Goal: Information Seeking & Learning: Find specific fact

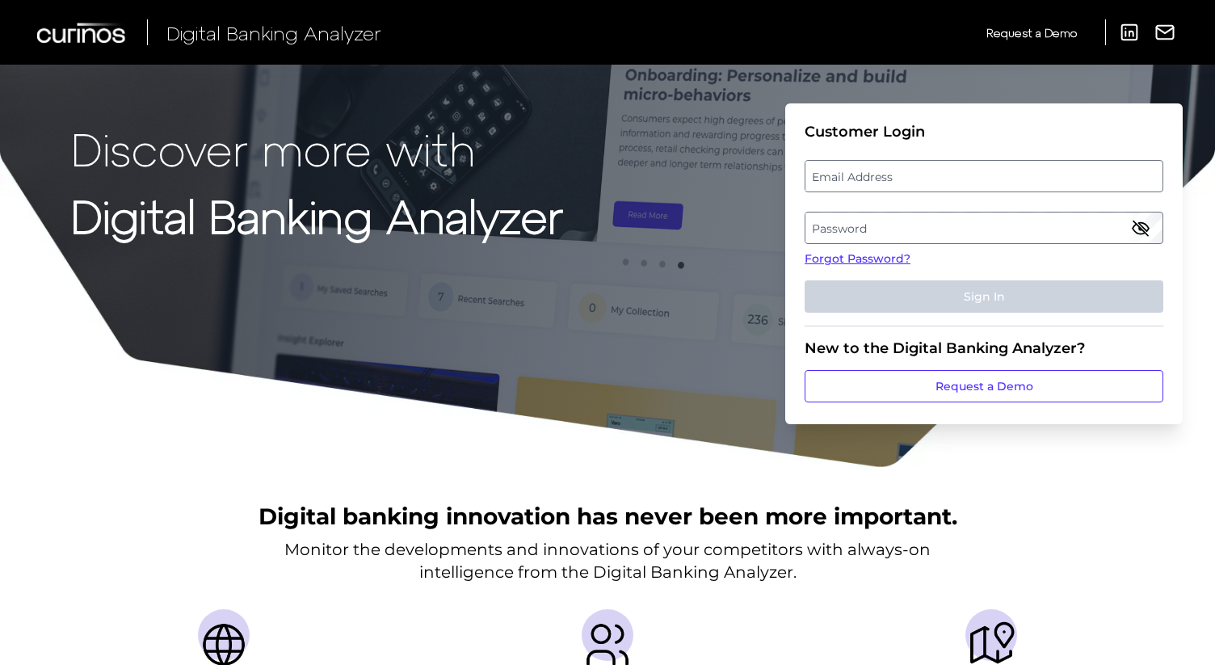
click at [891, 180] on label "Email Address" at bounding box center [984, 176] width 356 height 29
click at [891, 180] on input "email" at bounding box center [984, 176] width 359 height 32
type input "[PERSON_NAME][EMAIL_ADDRESS][PERSON_NAME][DOMAIN_NAME]"
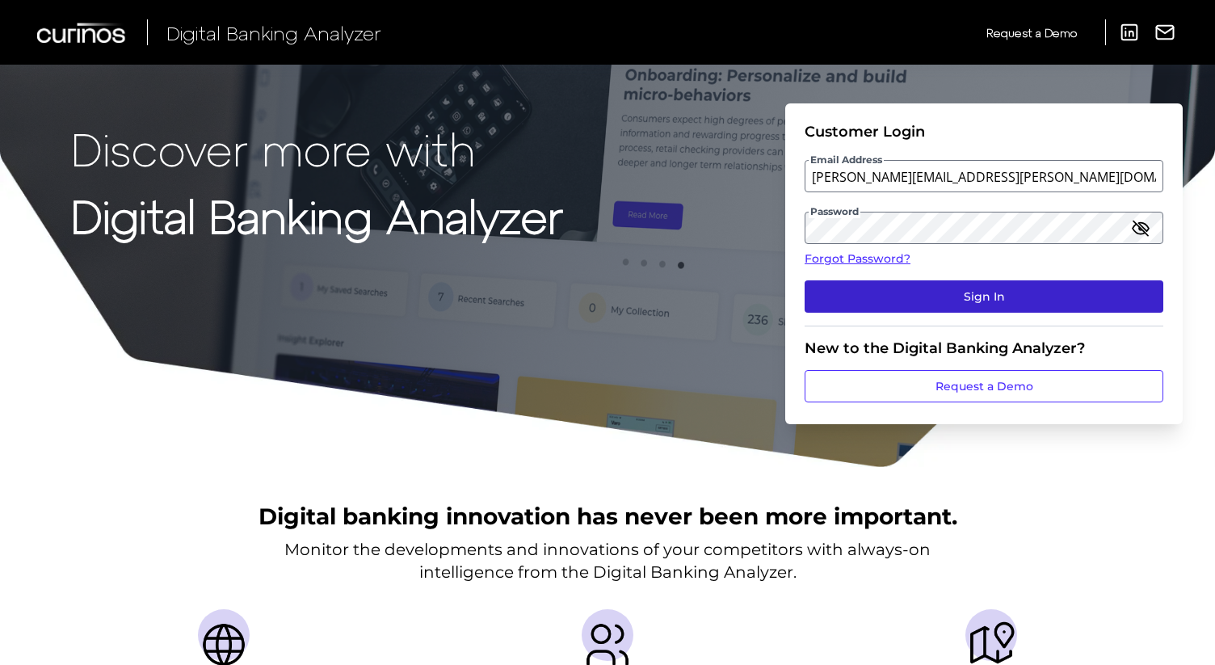
click at [996, 293] on button "Sign In" at bounding box center [984, 296] width 359 height 32
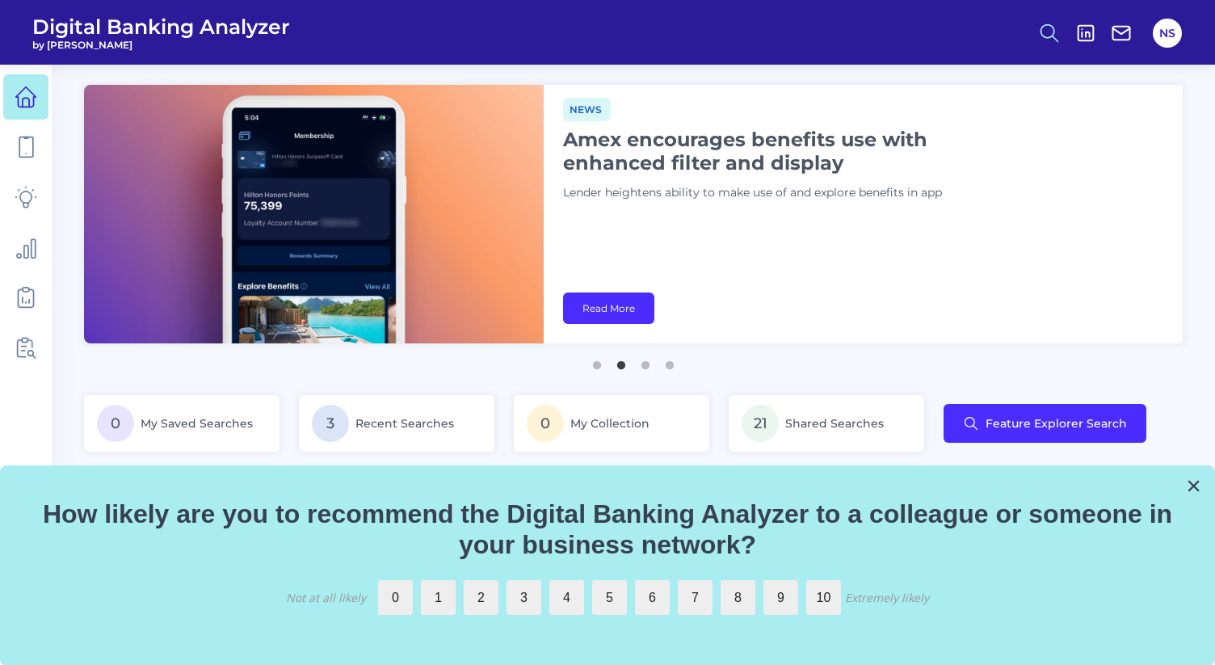
click at [1055, 34] on icon at bounding box center [1049, 33] width 23 height 23
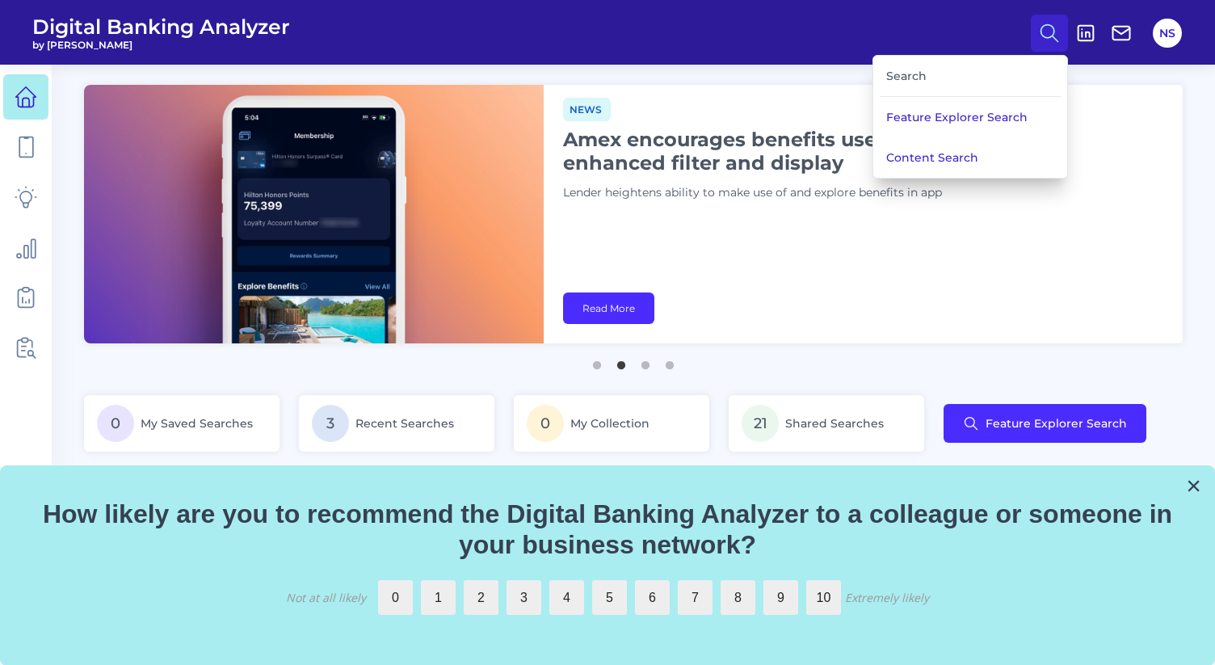
click at [974, 74] on div "Search" at bounding box center [970, 76] width 181 height 41
click at [920, 74] on div "Search" at bounding box center [970, 76] width 181 height 41
click at [920, 111] on button "Feature Explorer Search" at bounding box center [971, 117] width 194 height 40
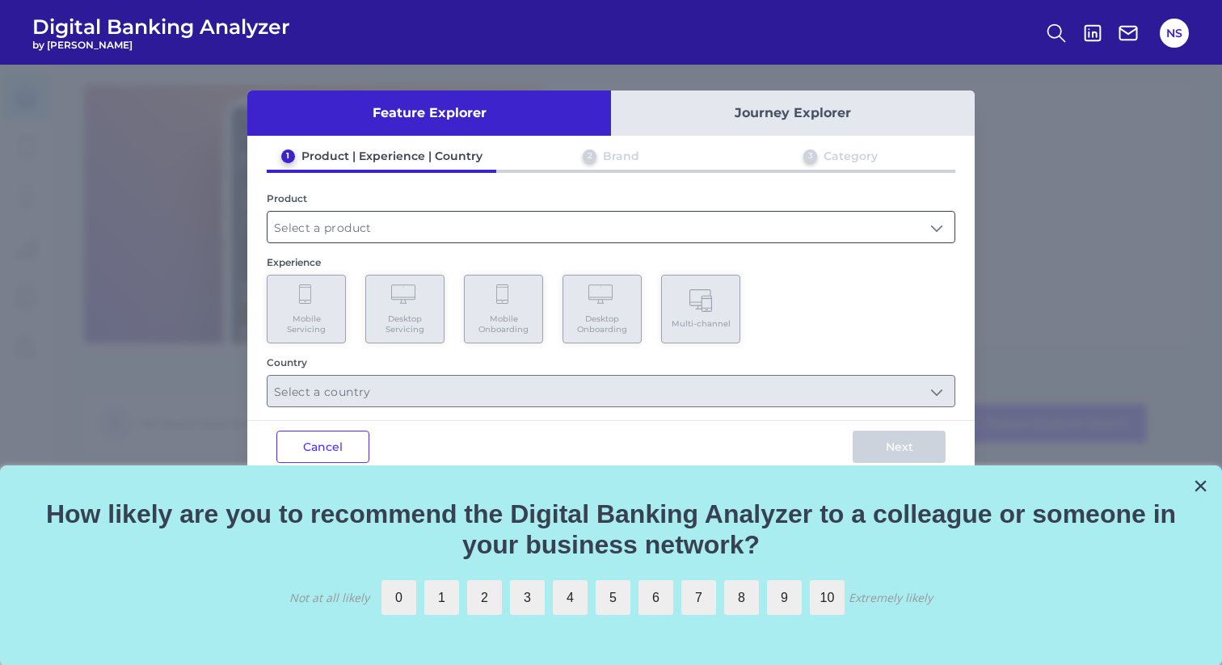
click at [780, 219] on input "text" at bounding box center [610, 227] width 687 height 31
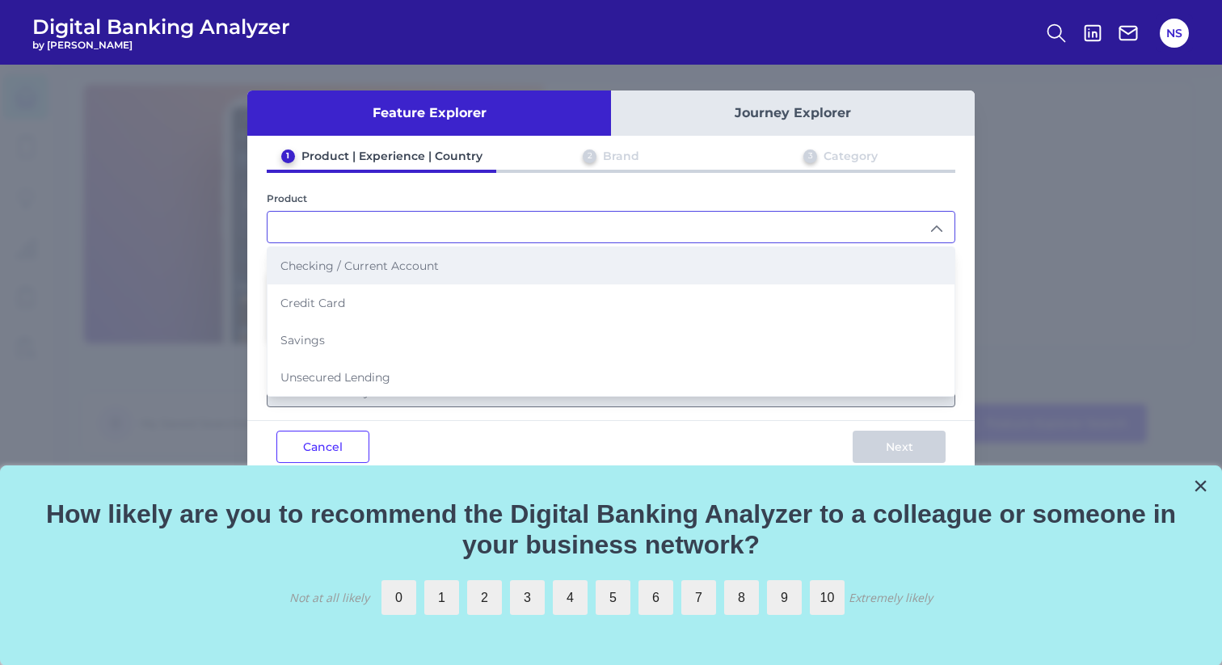
click at [756, 254] on li "Checking / Current Account" at bounding box center [610, 265] width 687 height 37
type input "Checking / Current Account"
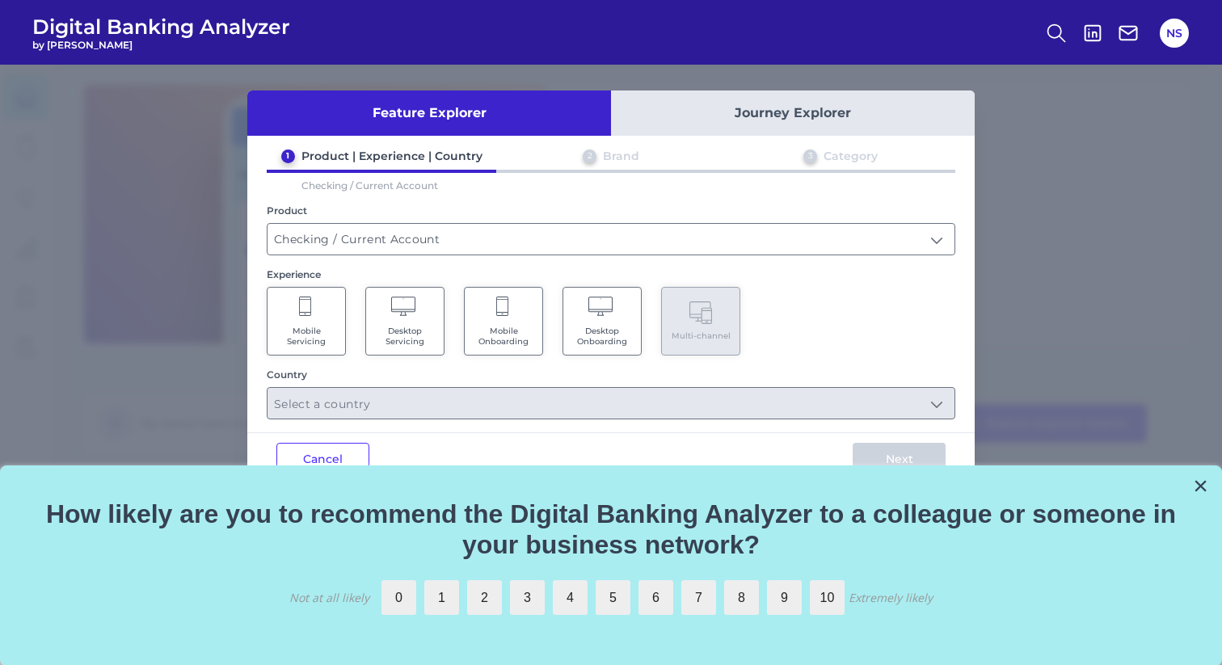
click at [311, 305] on icon at bounding box center [306, 308] width 15 height 23
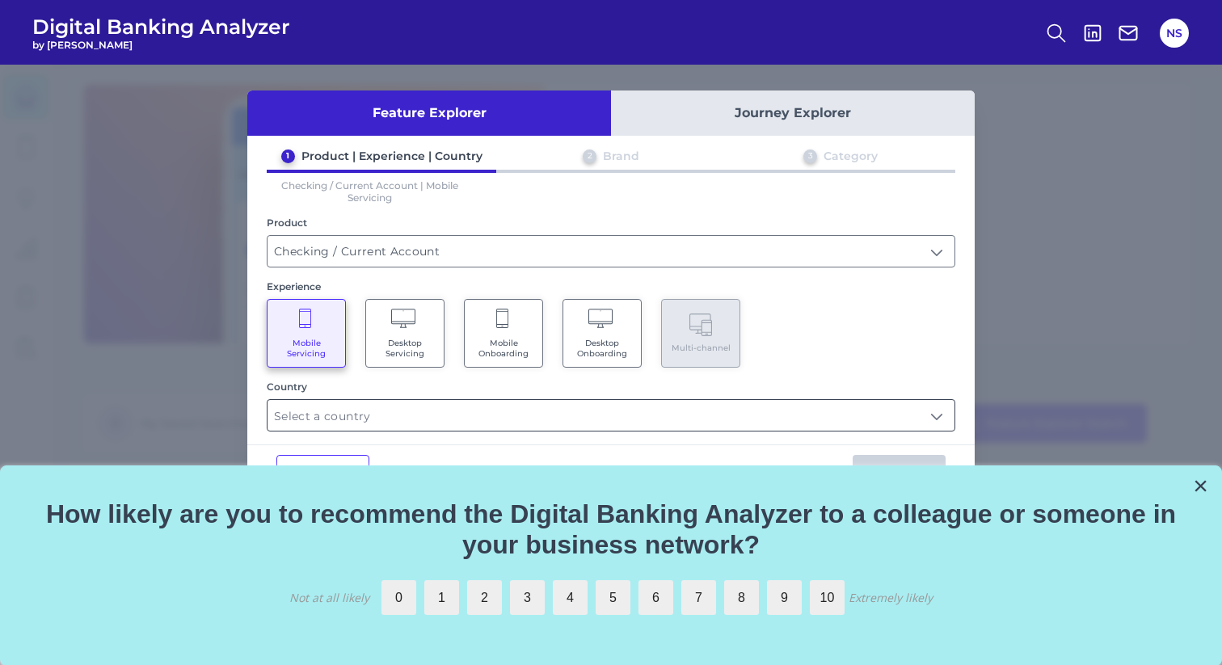
click at [744, 408] on input "text" at bounding box center [610, 415] width 687 height 31
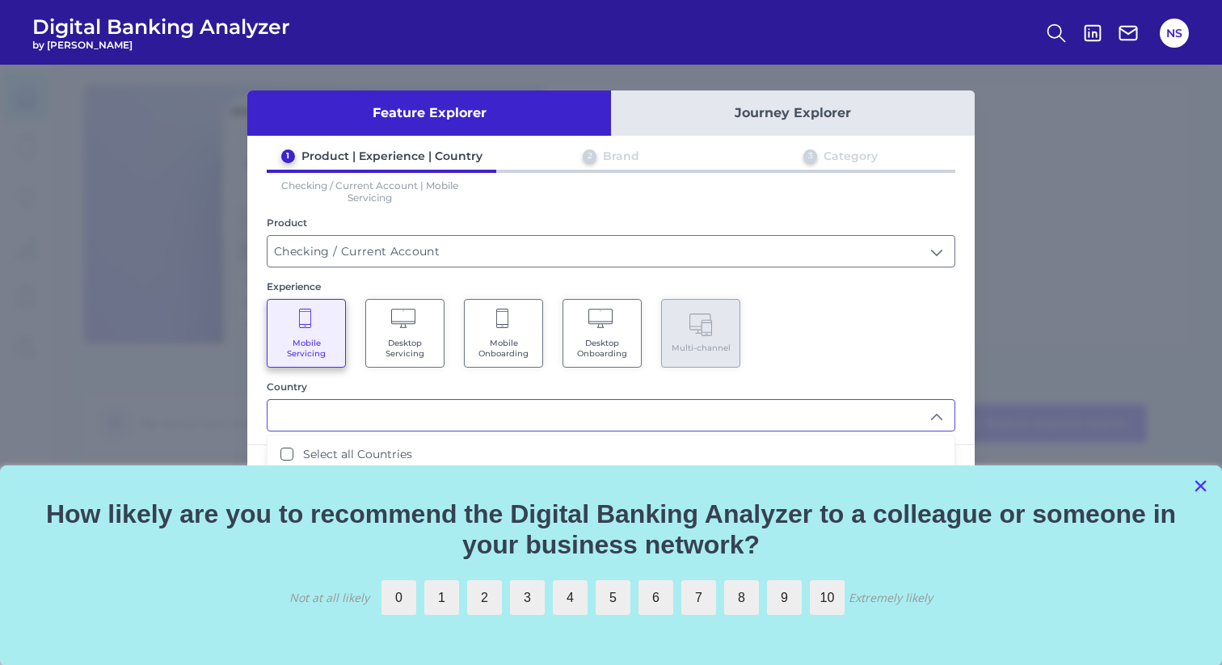
click at [1201, 488] on button "×" at bounding box center [1200, 486] width 15 height 26
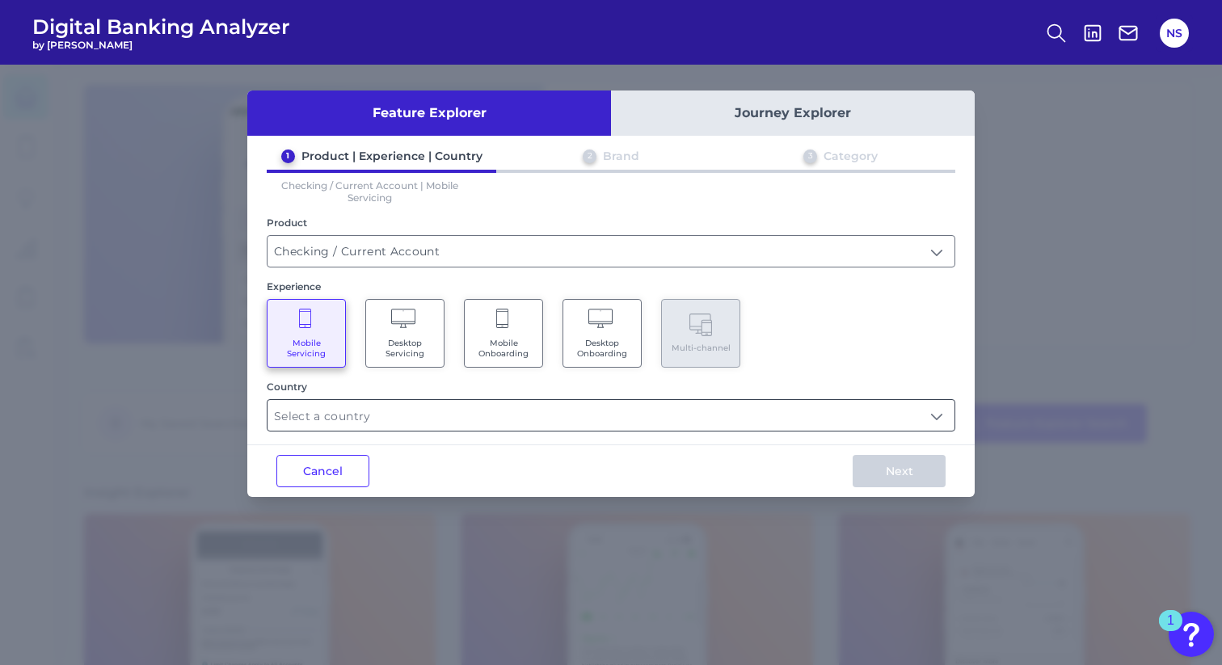
click at [813, 415] on input "text" at bounding box center [610, 415] width 687 height 31
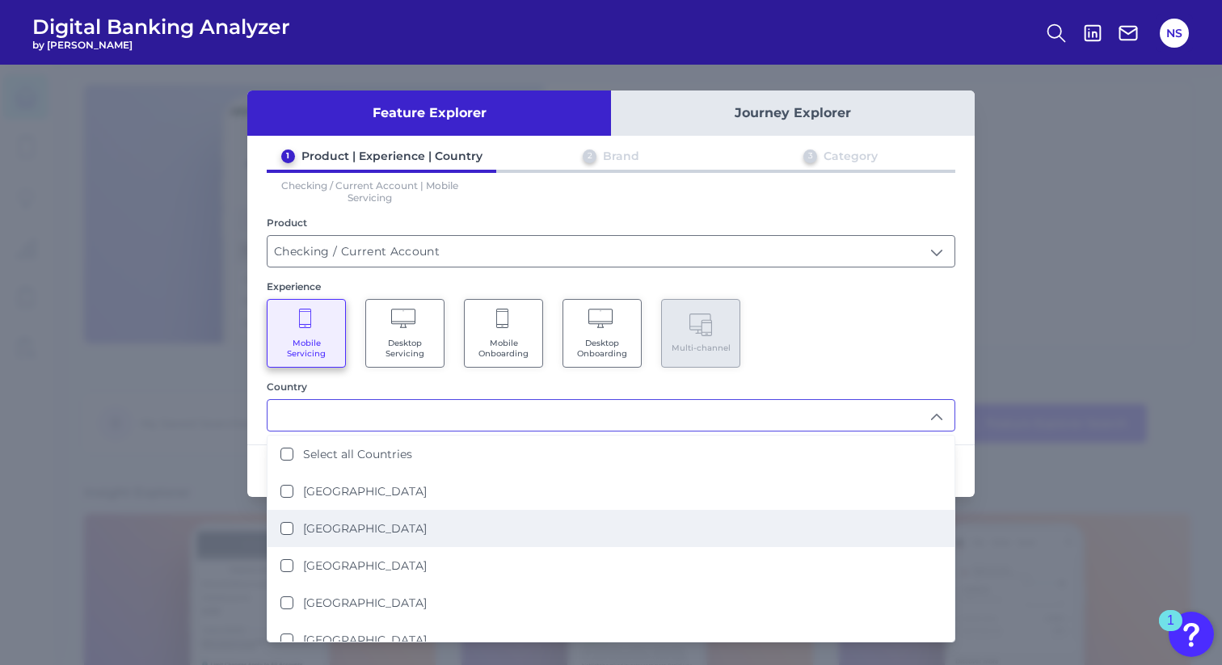
click at [741, 510] on li "[GEOGRAPHIC_DATA]" at bounding box center [610, 528] width 687 height 37
type input "[GEOGRAPHIC_DATA]"
click at [905, 334] on div "Mobile Servicing Desktop Servicing Mobile Onboarding Desktop Onboarding Multi-c…" at bounding box center [611, 333] width 689 height 69
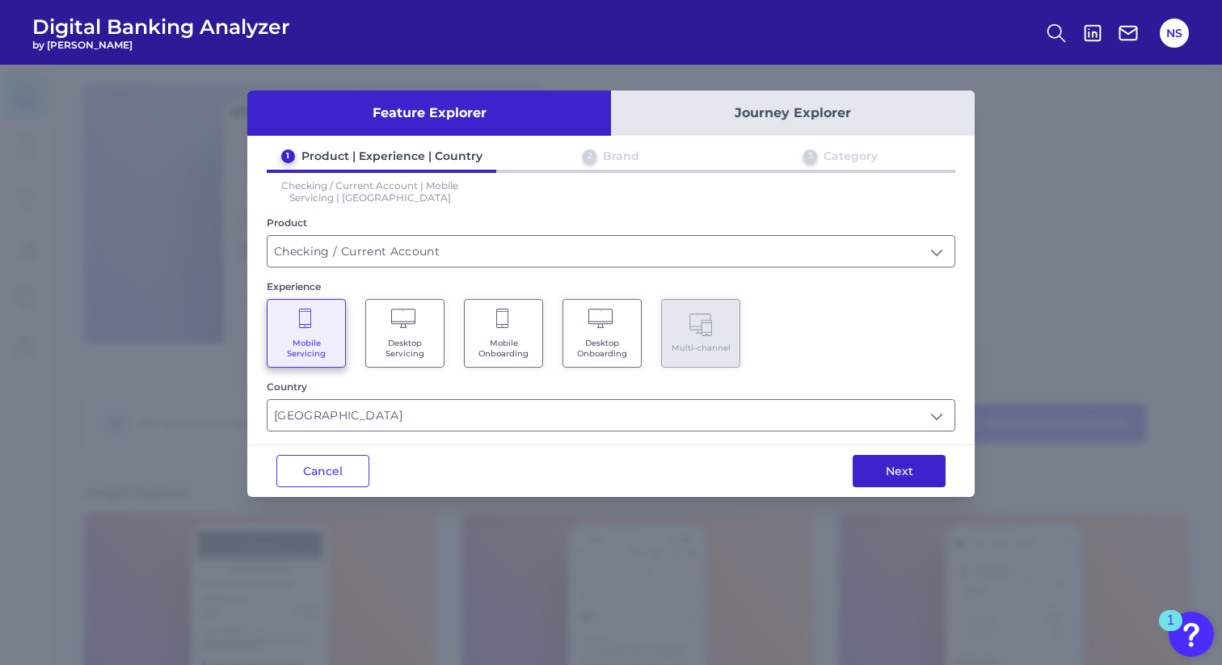
click at [911, 470] on button "Next" at bounding box center [899, 471] width 93 height 32
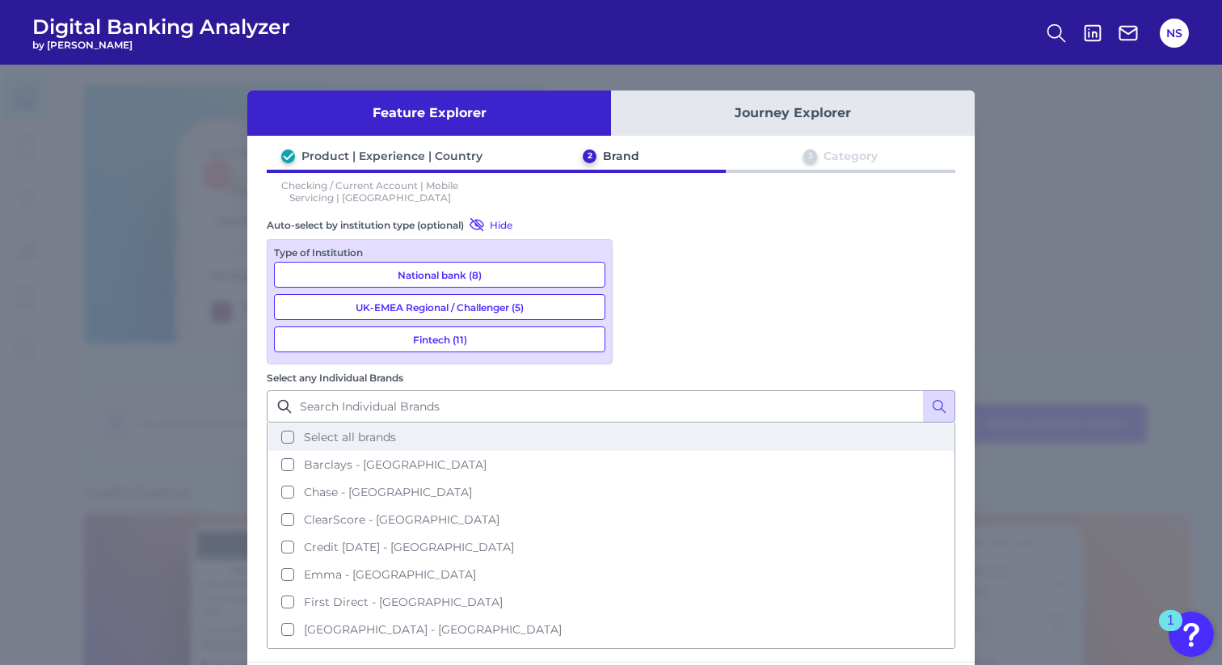
click at [643, 423] on button "Select all brands" at bounding box center [610, 436] width 685 height 27
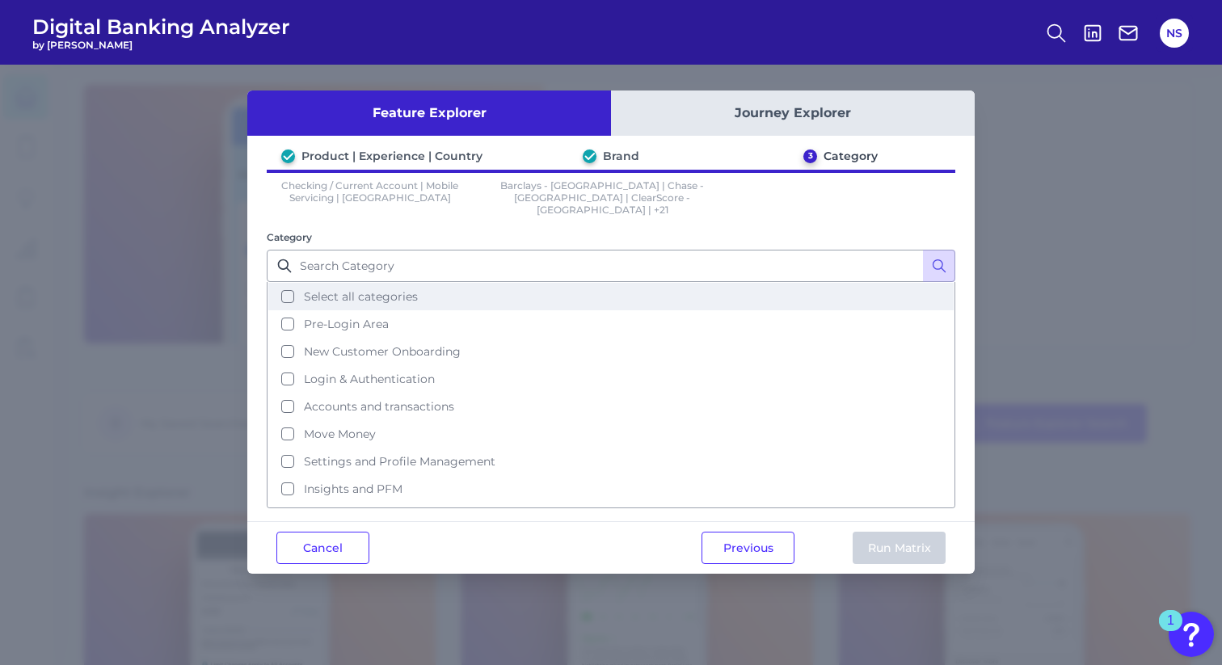
click at [423, 285] on button "Select all categories" at bounding box center [610, 296] width 685 height 27
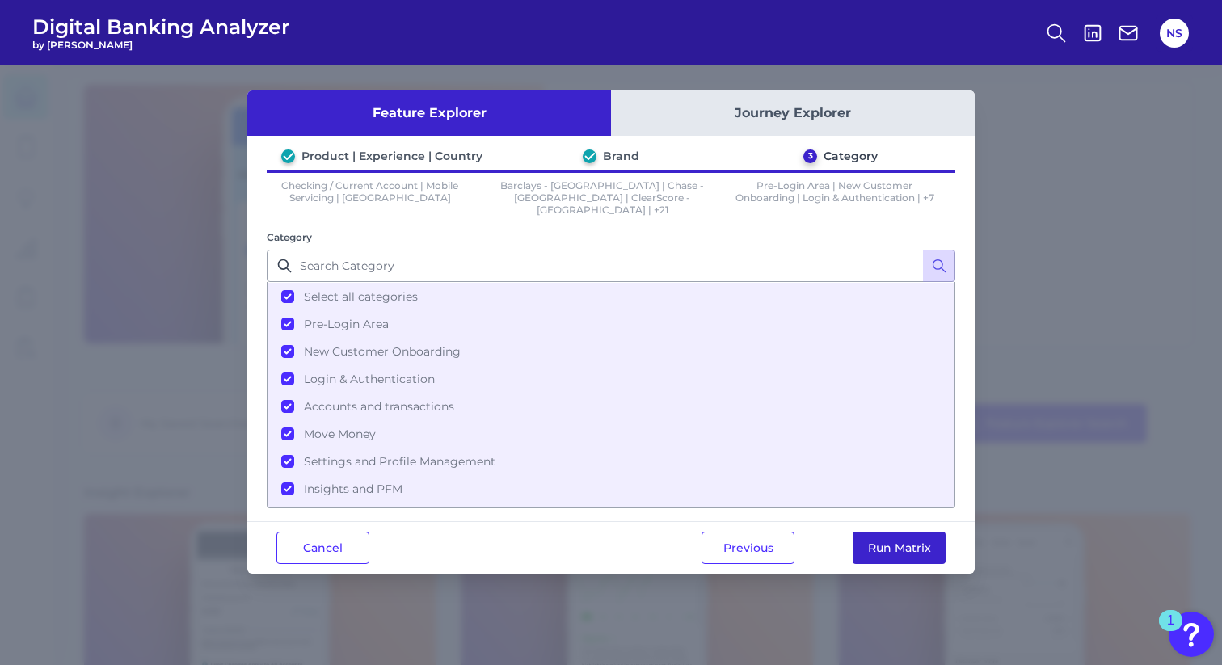
click at [921, 542] on button "Run Matrix" at bounding box center [899, 548] width 93 height 32
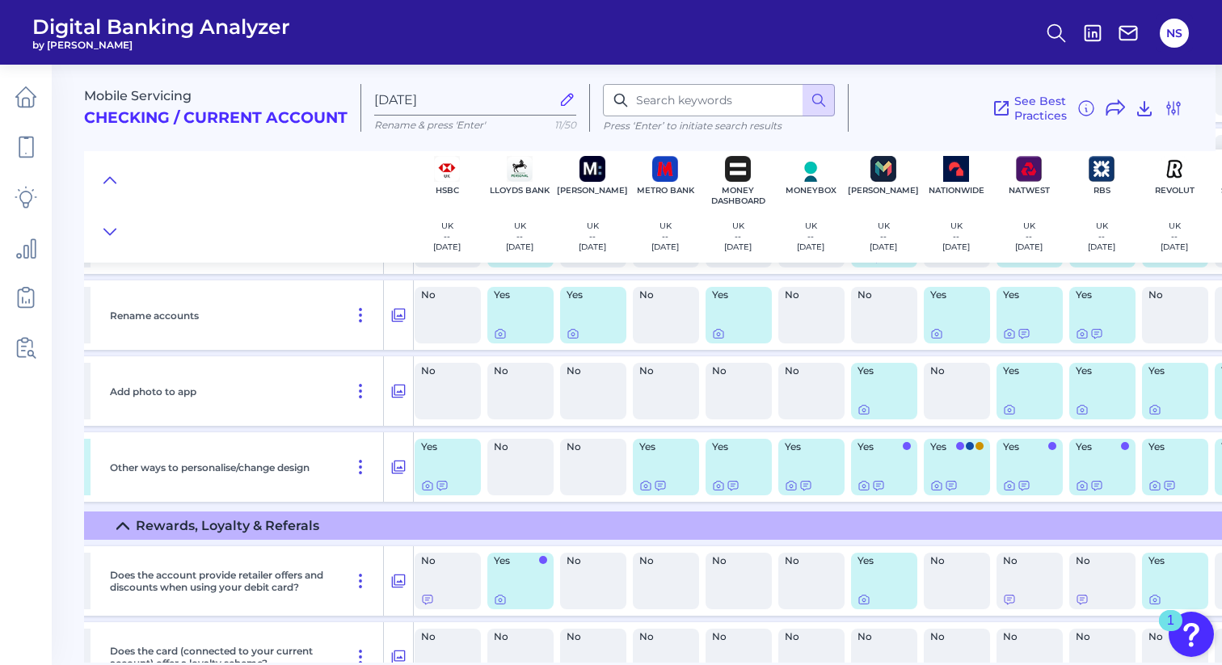
scroll to position [17716, 512]
click at [951, 490] on icon at bounding box center [951, 485] width 10 height 9
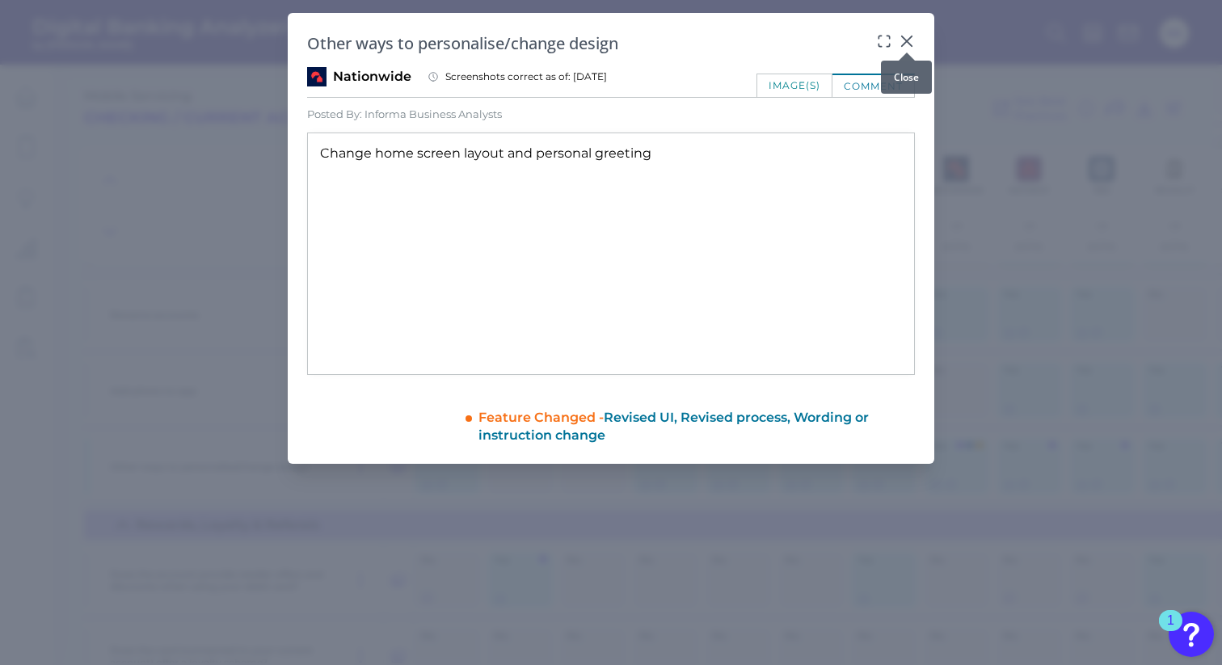
click at [904, 42] on icon at bounding box center [907, 41] width 10 height 10
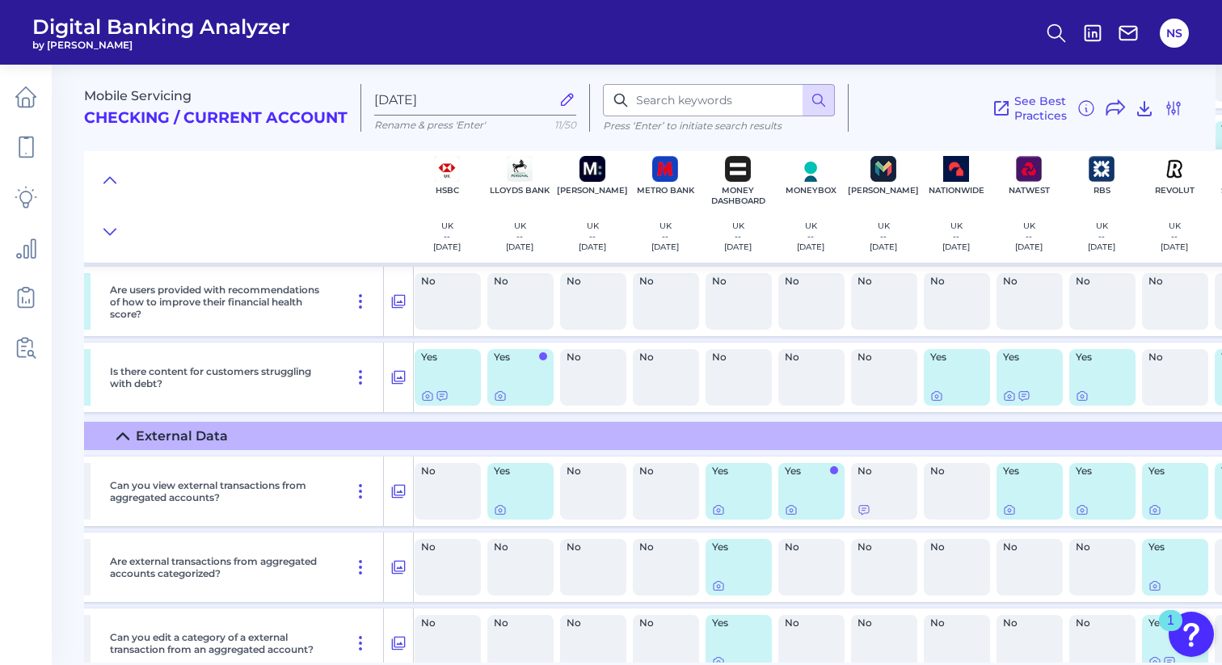
scroll to position [21486, 512]
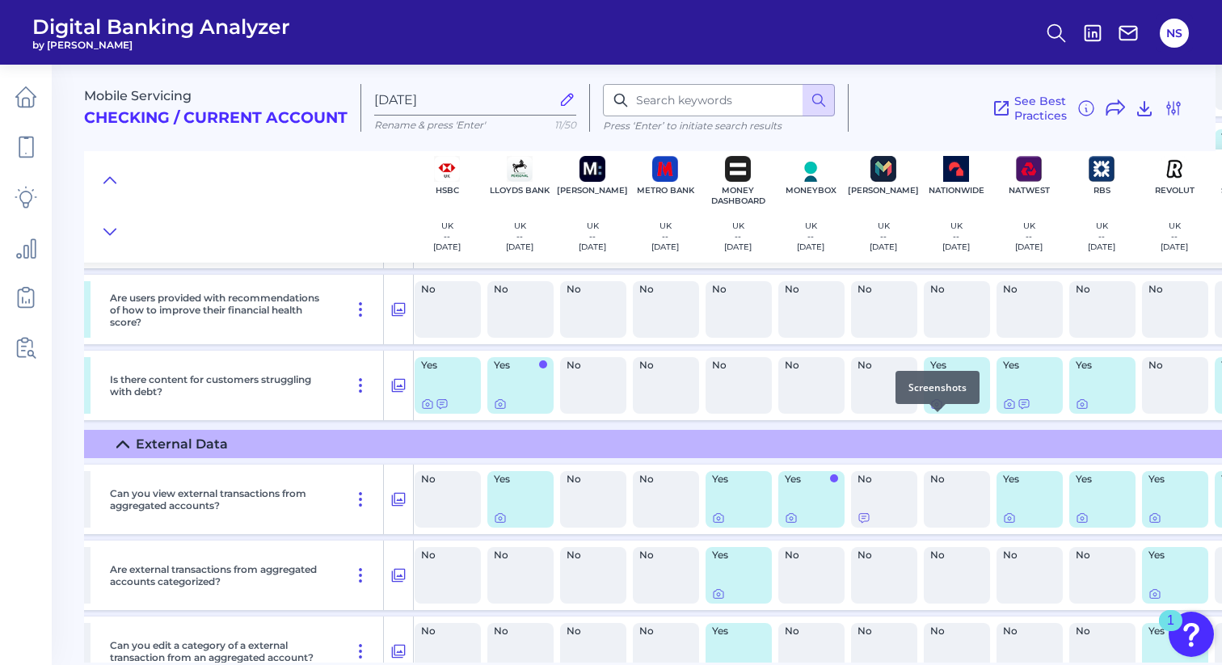
click at [938, 411] on icon at bounding box center [936, 404] width 13 height 13
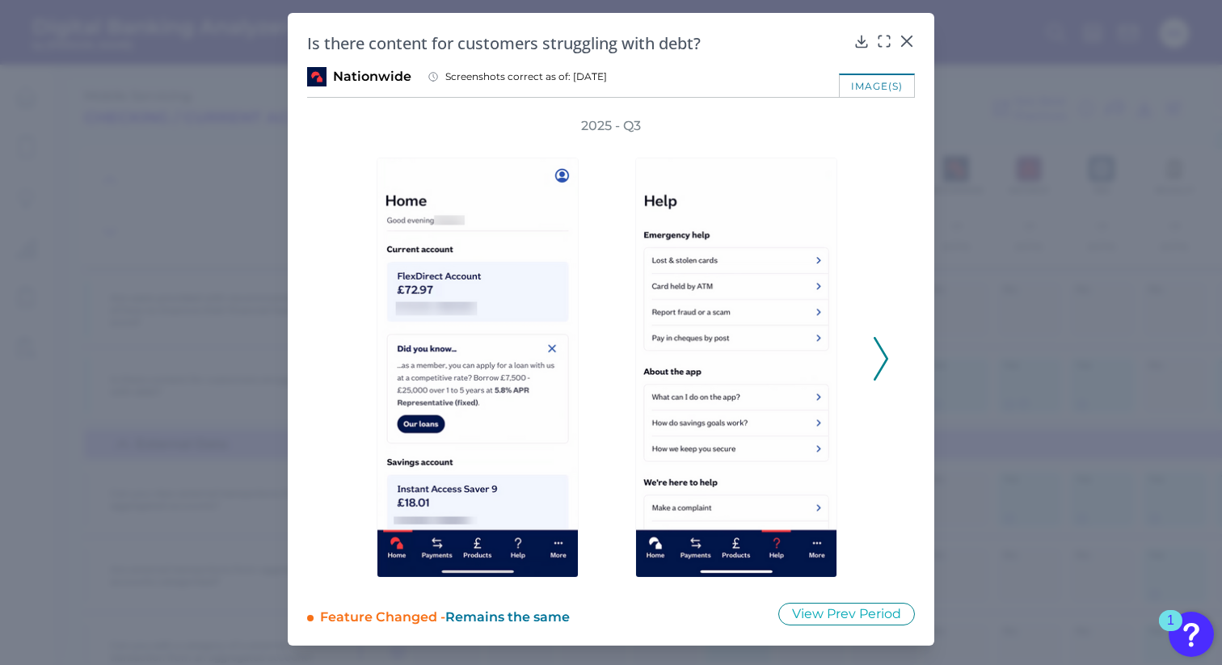
click at [886, 355] on icon at bounding box center [881, 359] width 15 height 44
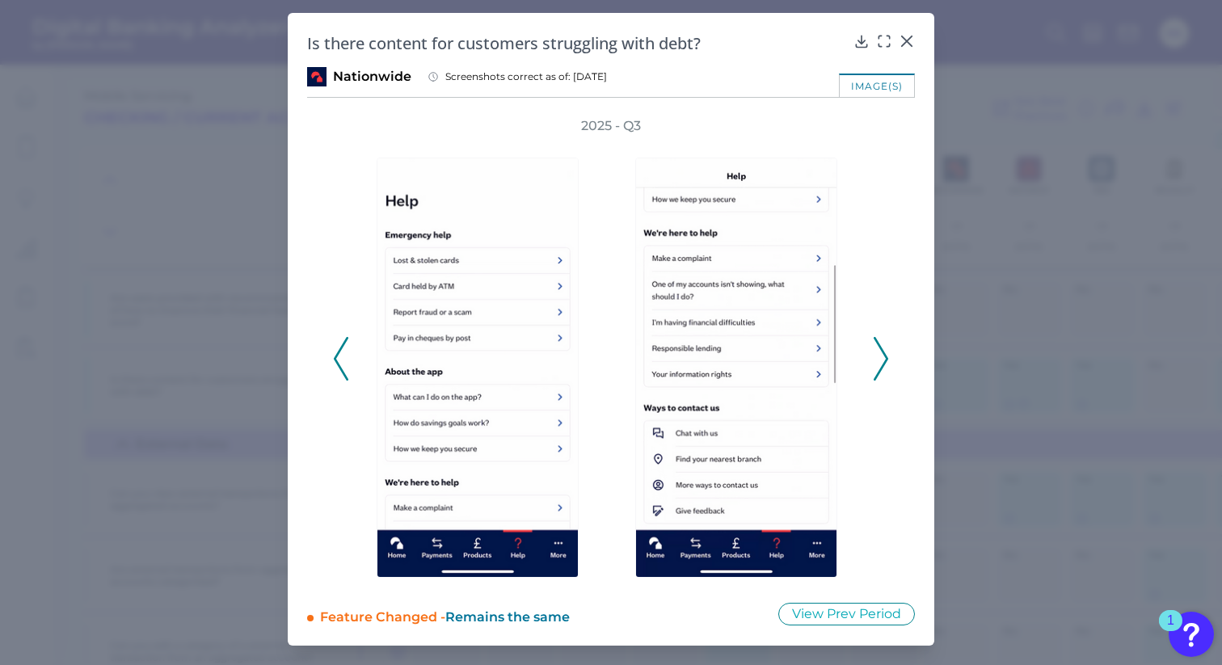
click at [886, 355] on icon at bounding box center [881, 359] width 15 height 44
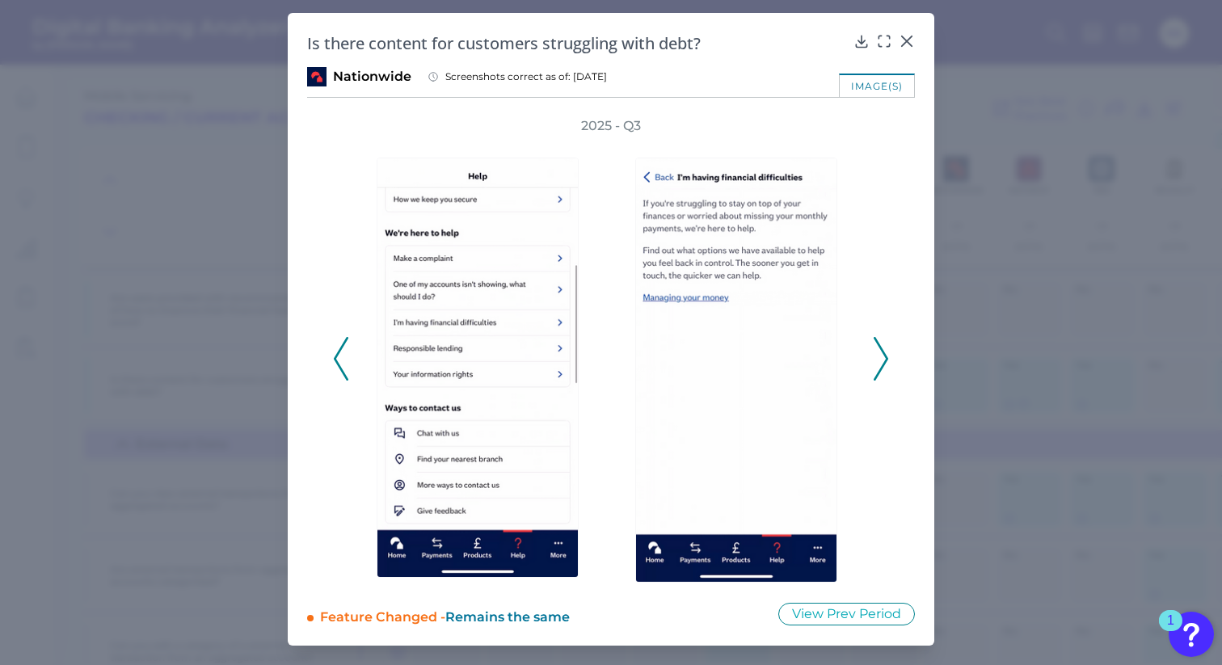
click at [886, 355] on icon at bounding box center [881, 359] width 15 height 44
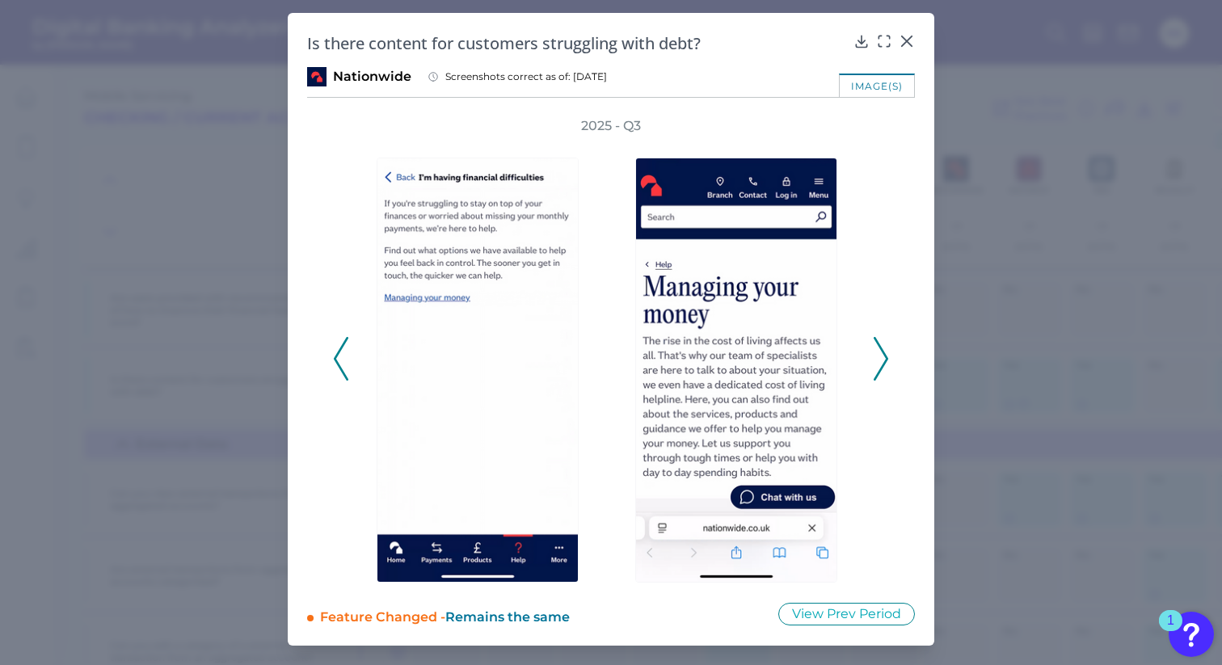
click at [886, 355] on icon at bounding box center [881, 359] width 15 height 44
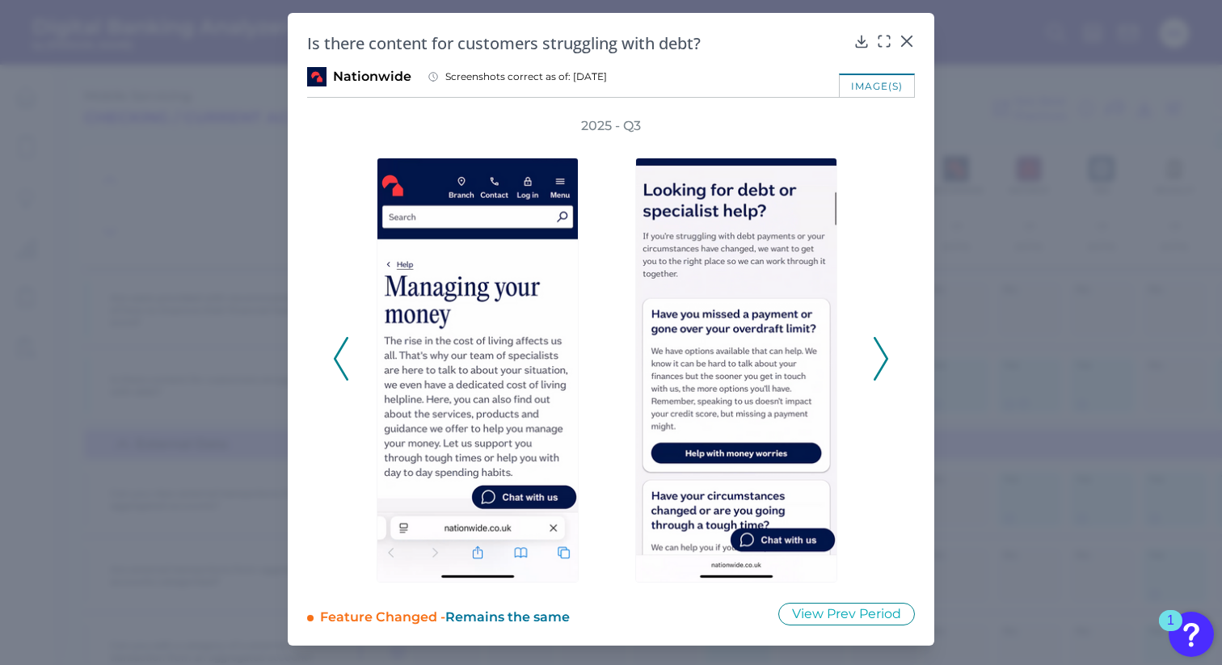
click at [886, 355] on icon at bounding box center [881, 359] width 15 height 44
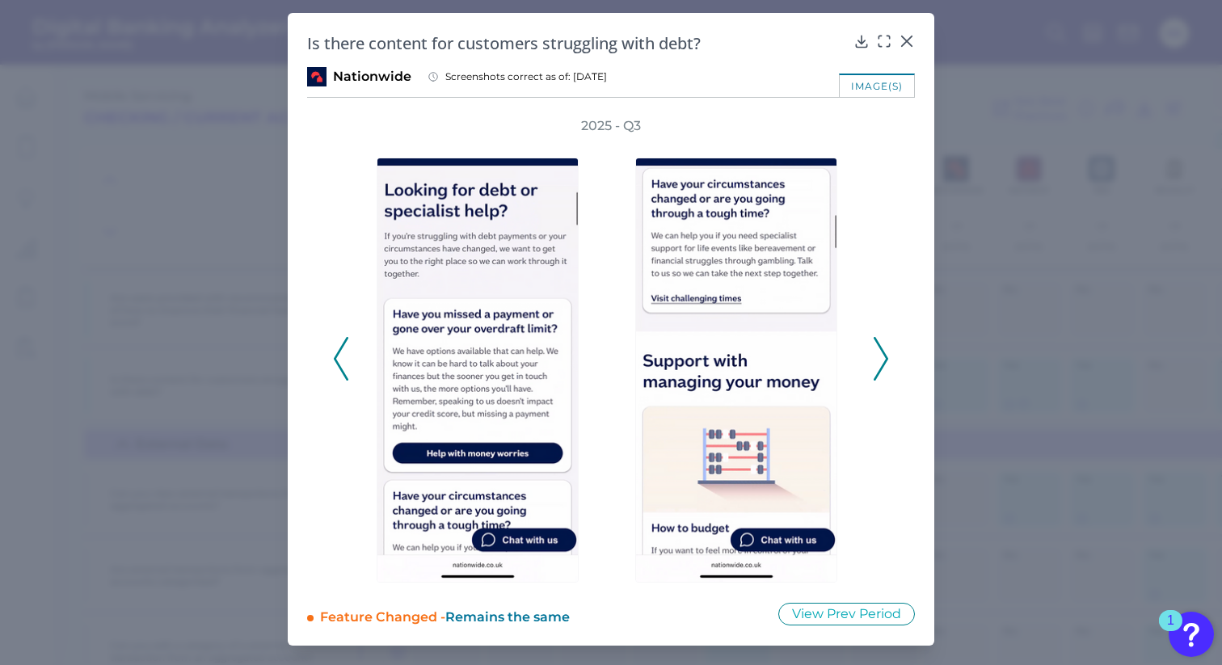
click at [886, 355] on icon at bounding box center [881, 359] width 15 height 44
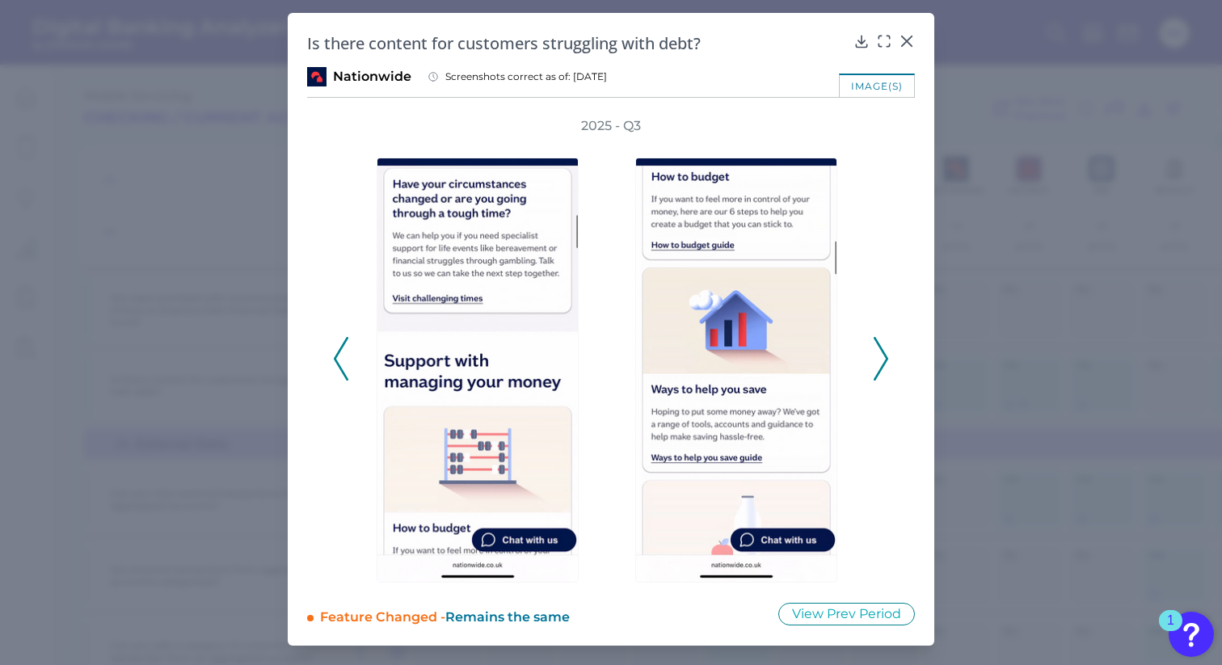
click at [886, 355] on icon at bounding box center [881, 359] width 15 height 44
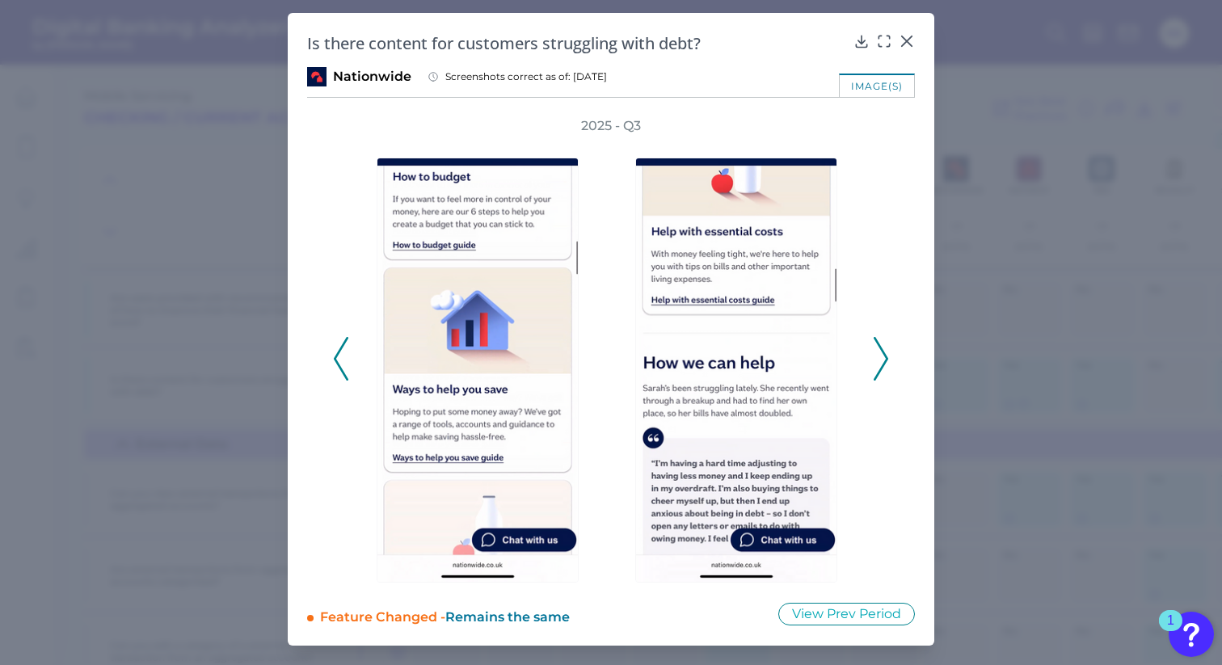
click at [886, 355] on icon at bounding box center [881, 359] width 15 height 44
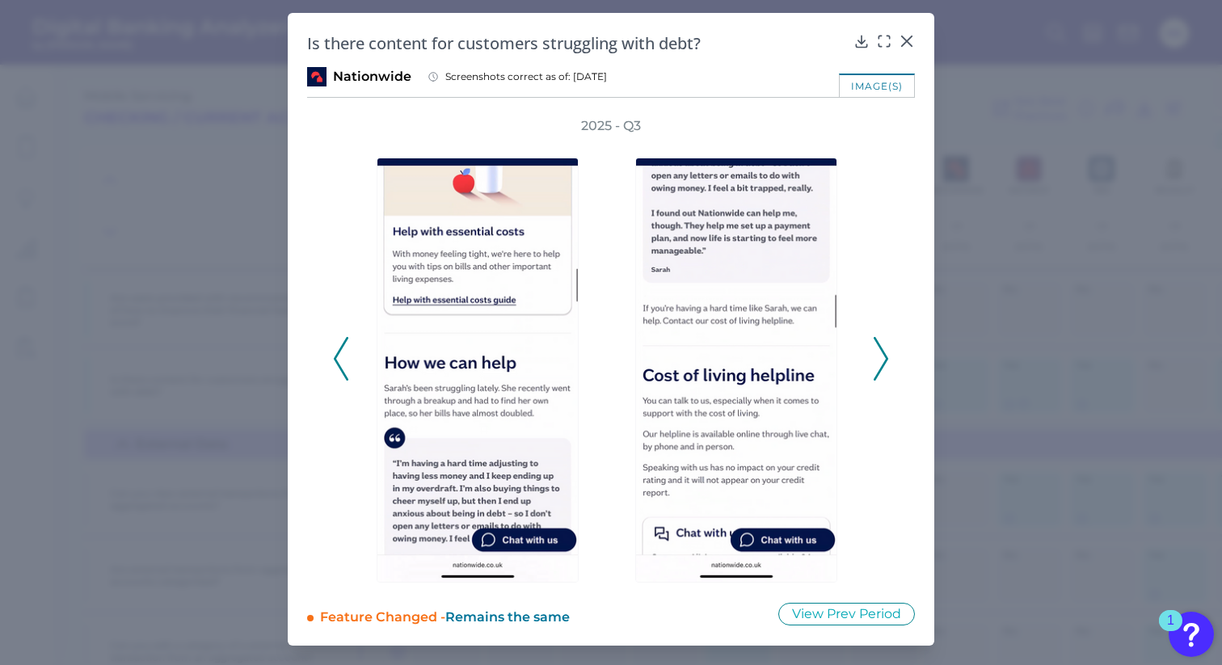
click at [886, 355] on icon at bounding box center [881, 359] width 15 height 44
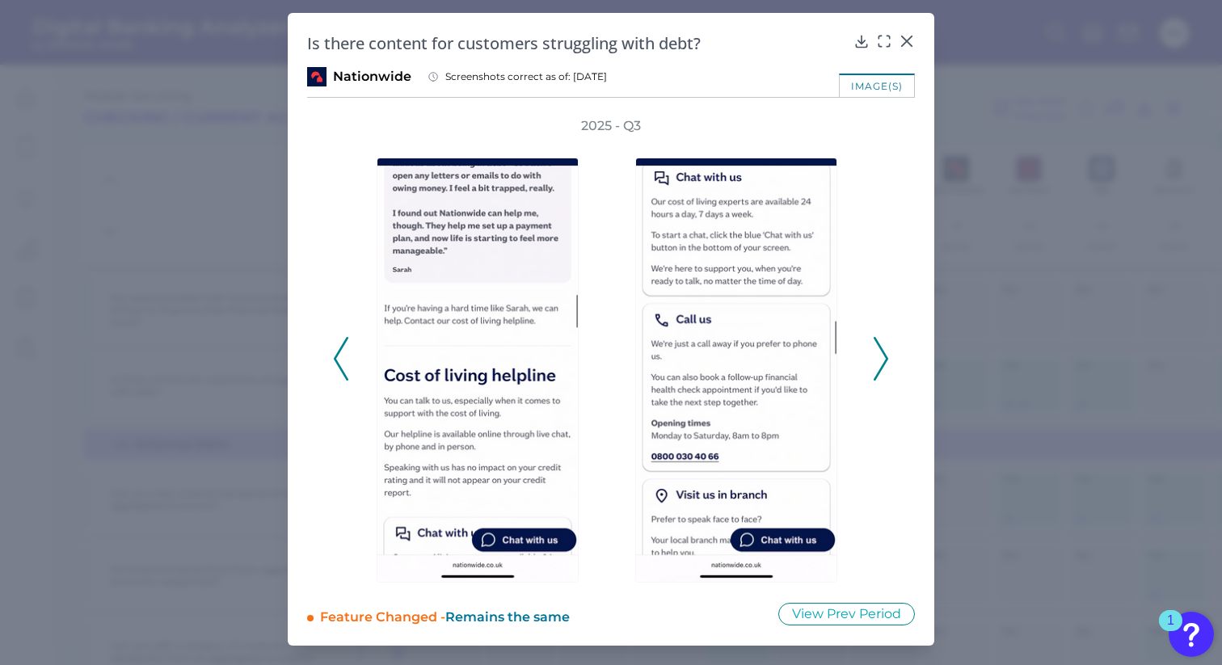
click at [886, 355] on icon at bounding box center [881, 359] width 15 height 44
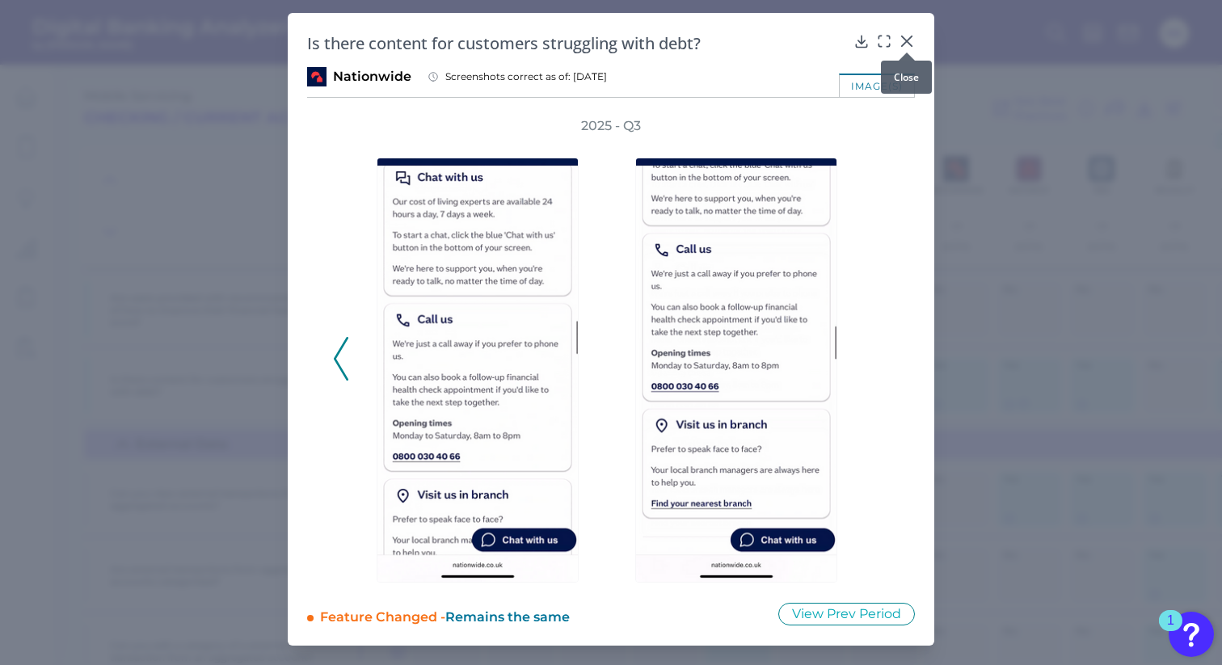
click at [908, 44] on div at bounding box center [907, 52] width 16 height 16
click at [904, 41] on icon at bounding box center [907, 41] width 16 height 16
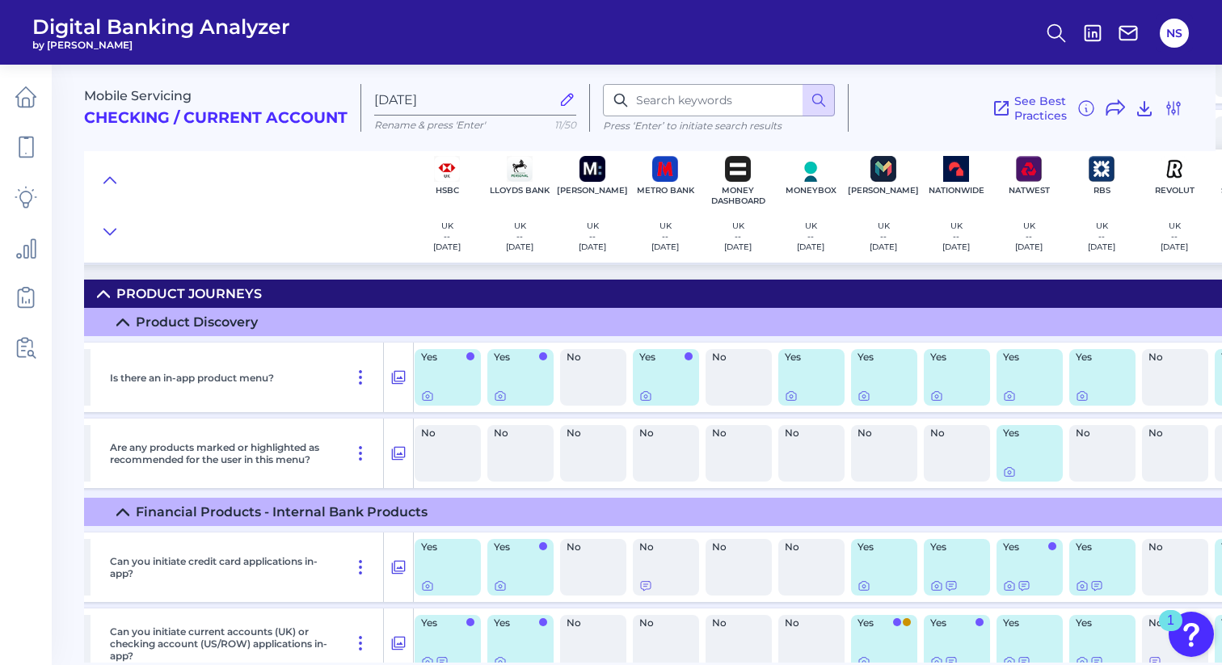
scroll to position [23745, 512]
click at [938, 402] on icon at bounding box center [936, 395] width 13 height 13
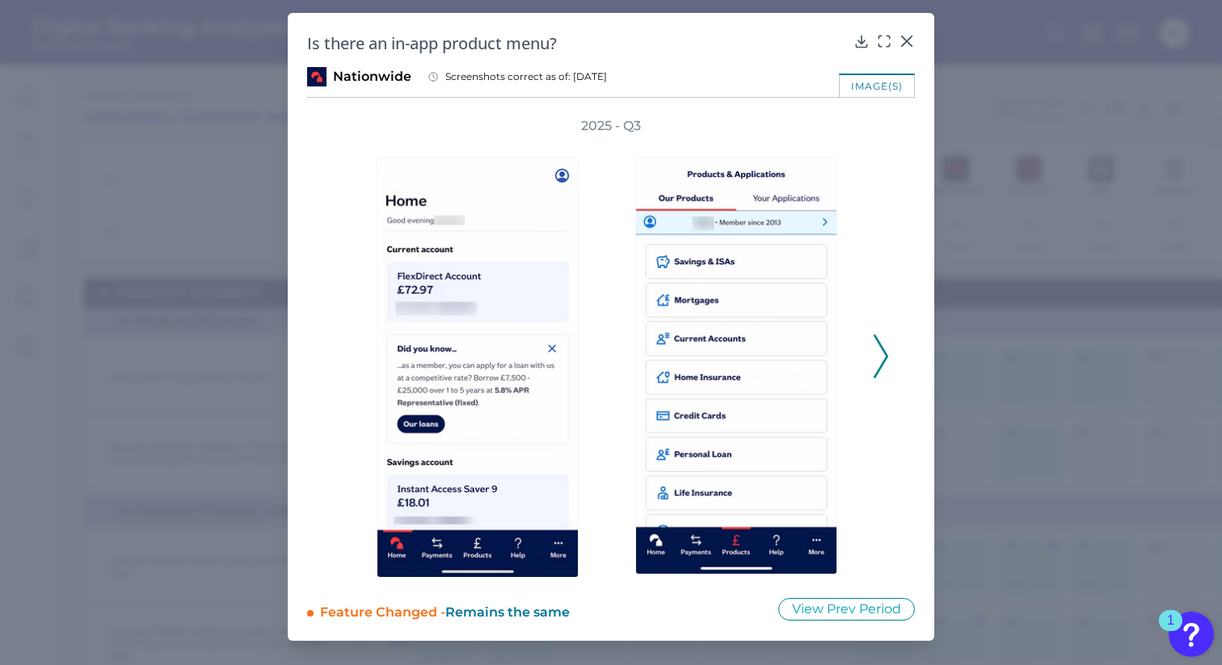
click at [879, 353] on icon at bounding box center [881, 357] width 15 height 44
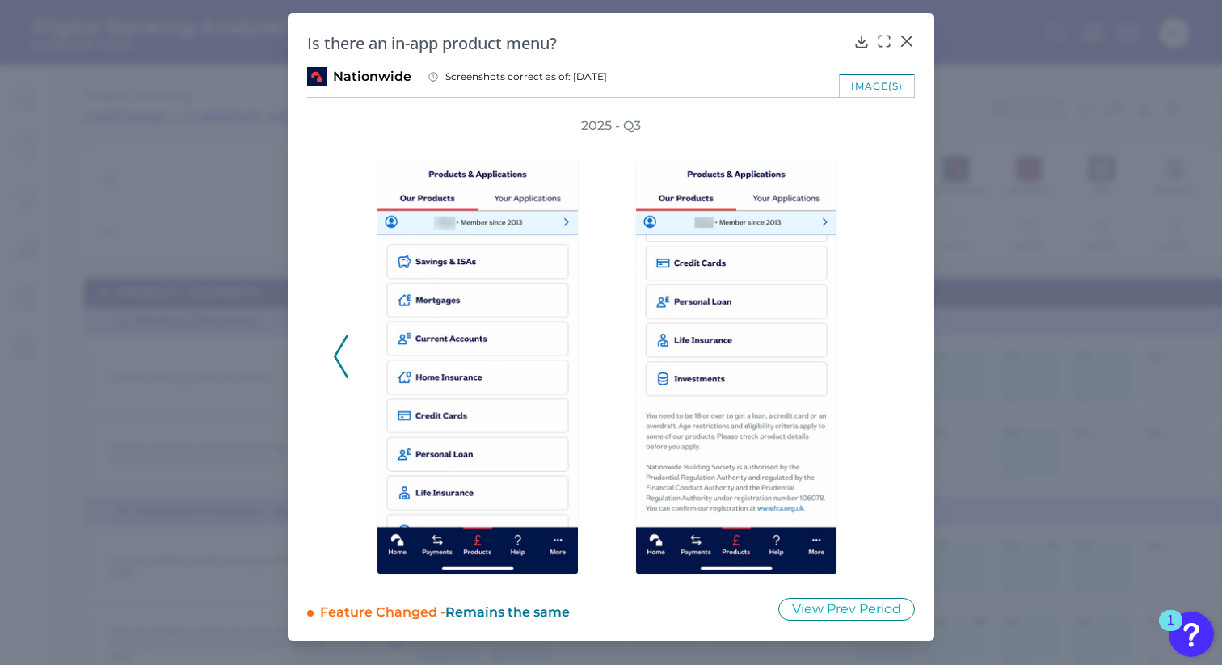
click at [879, 353] on div "2025 - Q3" at bounding box center [611, 347] width 556 height 461
click at [909, 39] on icon at bounding box center [907, 41] width 16 height 16
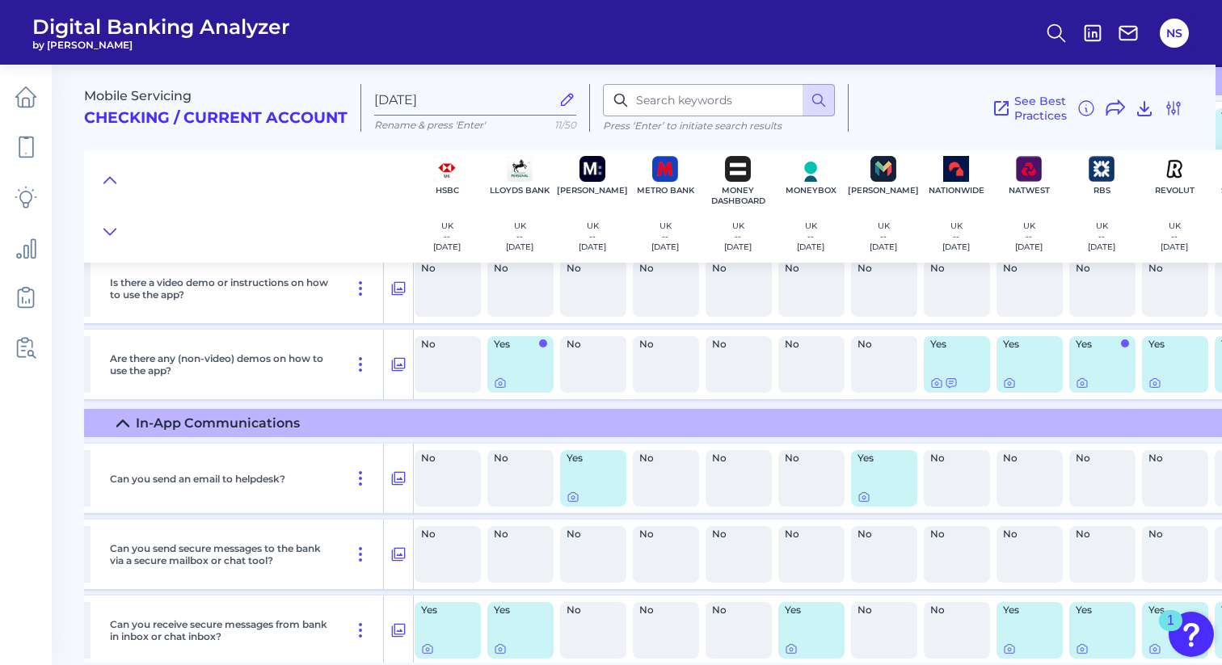
scroll to position [25358, 512]
click at [951, 389] on icon at bounding box center [951, 382] width 13 height 13
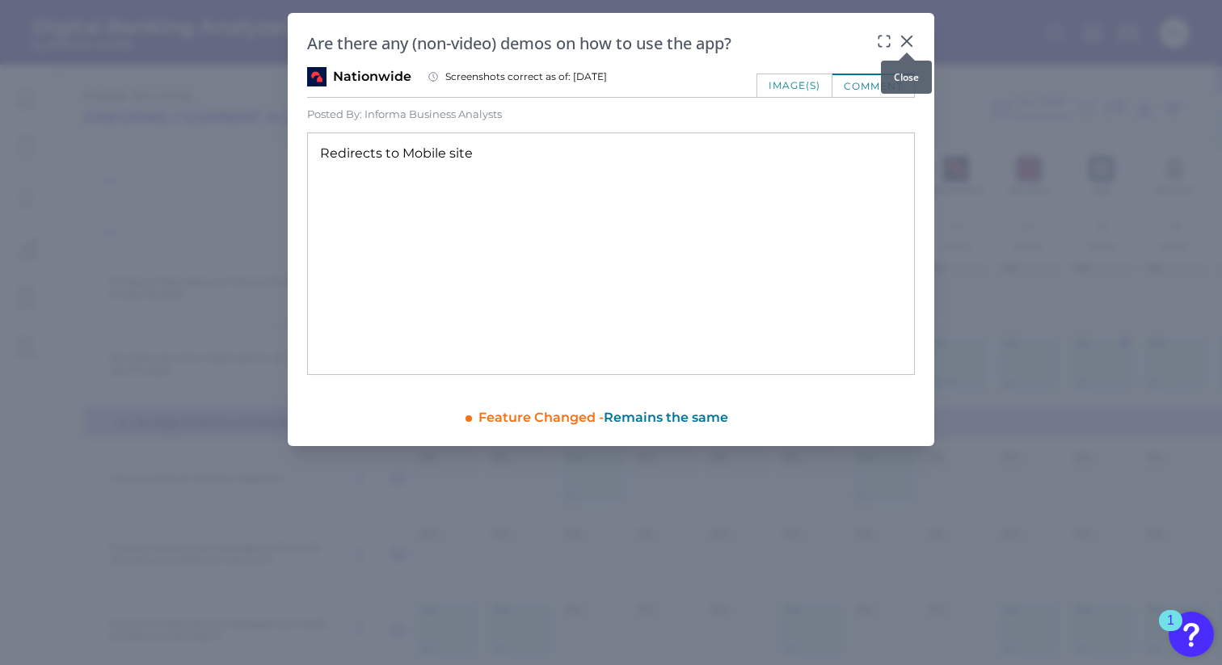
click at [904, 42] on icon at bounding box center [907, 41] width 16 height 16
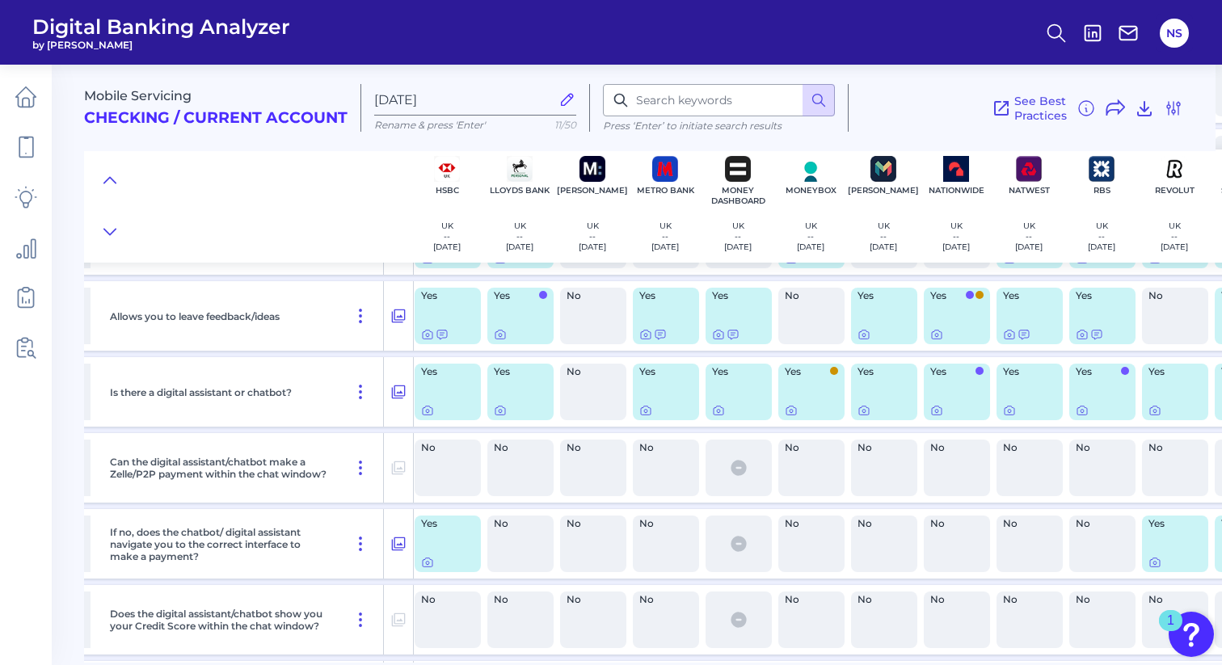
scroll to position [25749, 512]
click at [938, 339] on icon at bounding box center [936, 332] width 13 height 13
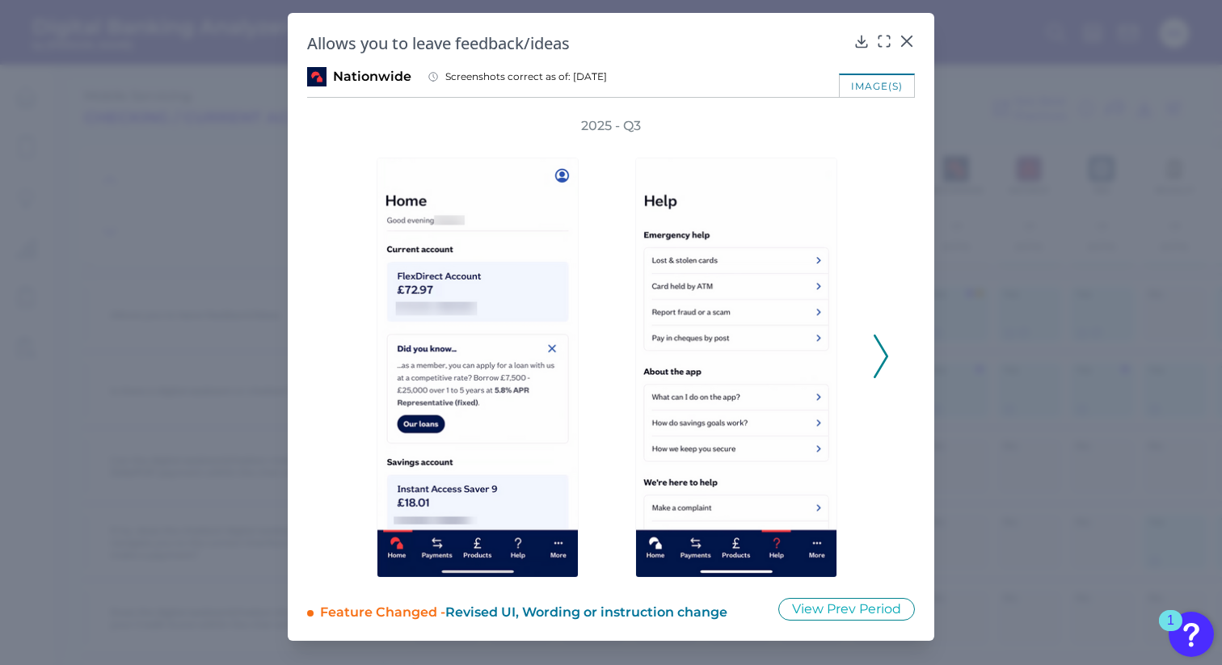
click at [885, 354] on polyline at bounding box center [880, 355] width 12 height 41
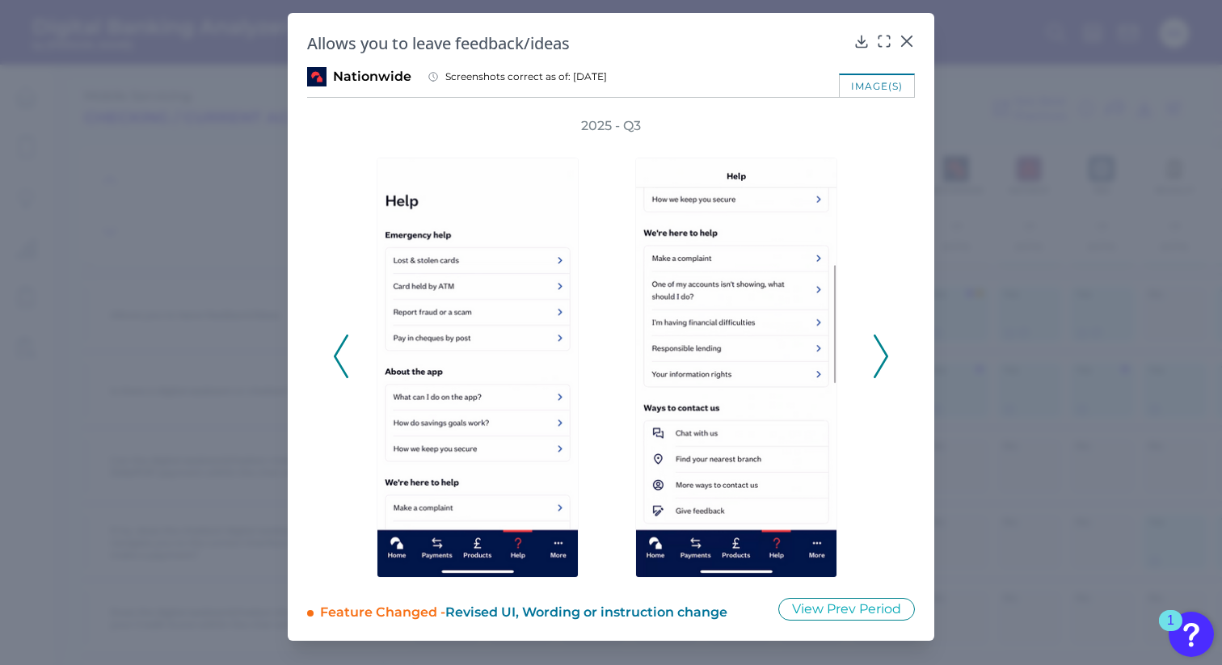
click at [885, 354] on polyline at bounding box center [880, 355] width 12 height 41
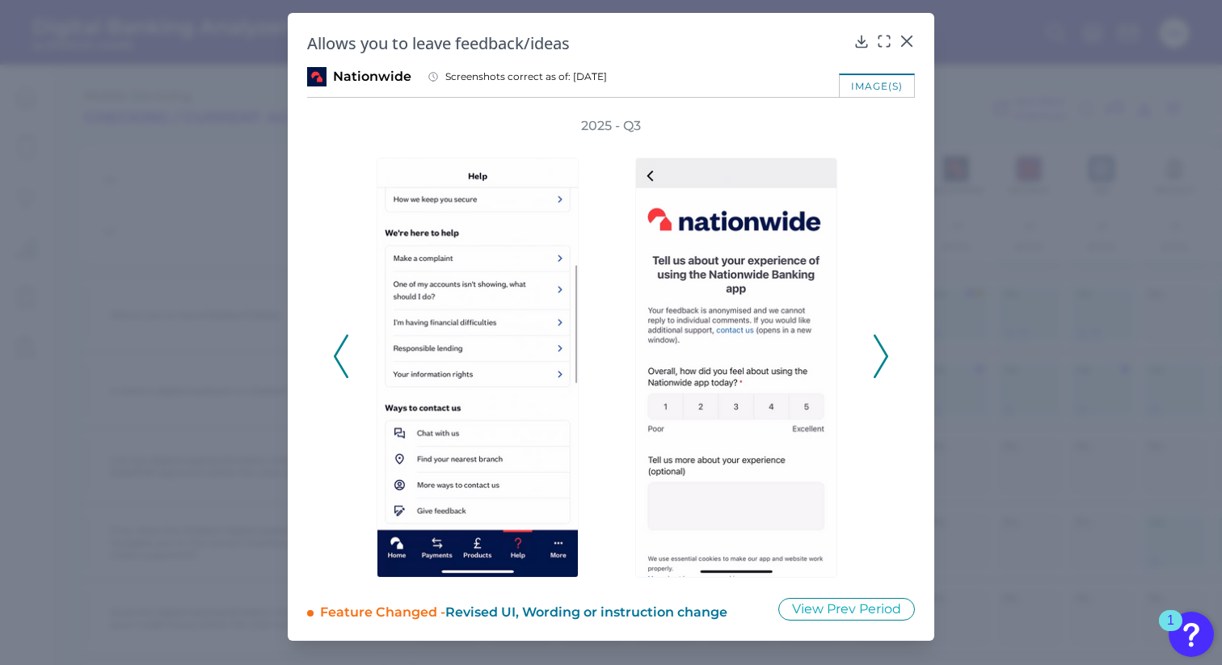
click at [885, 354] on polyline at bounding box center [880, 355] width 12 height 41
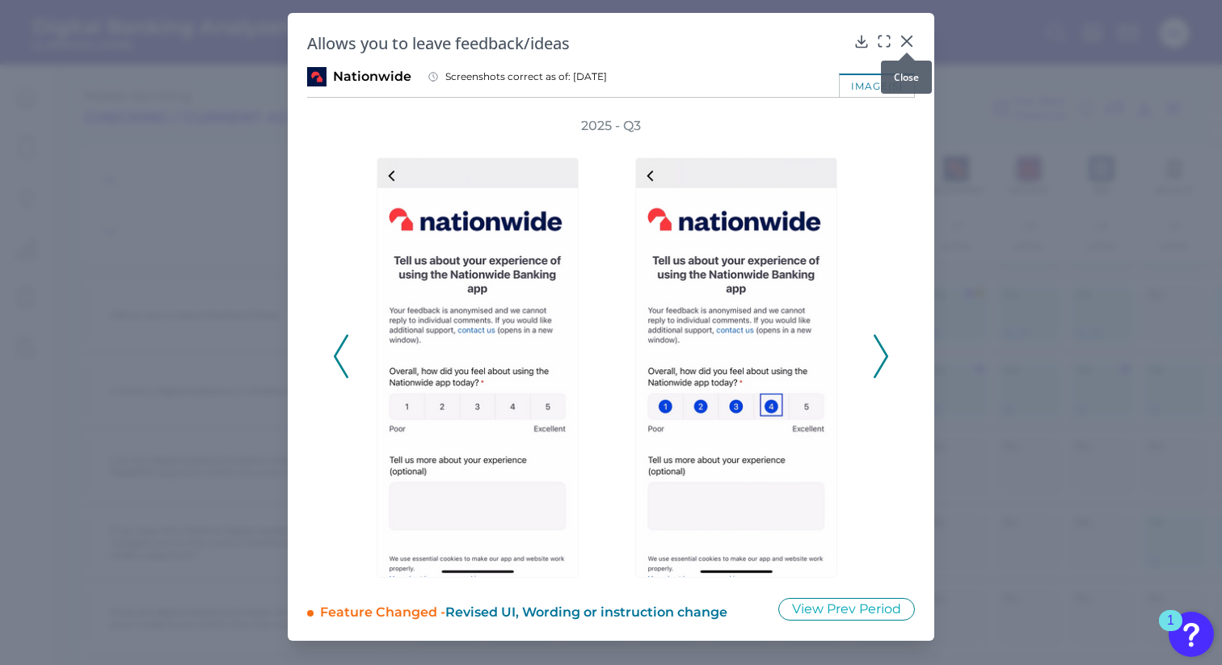
click at [905, 38] on icon at bounding box center [907, 41] width 16 height 16
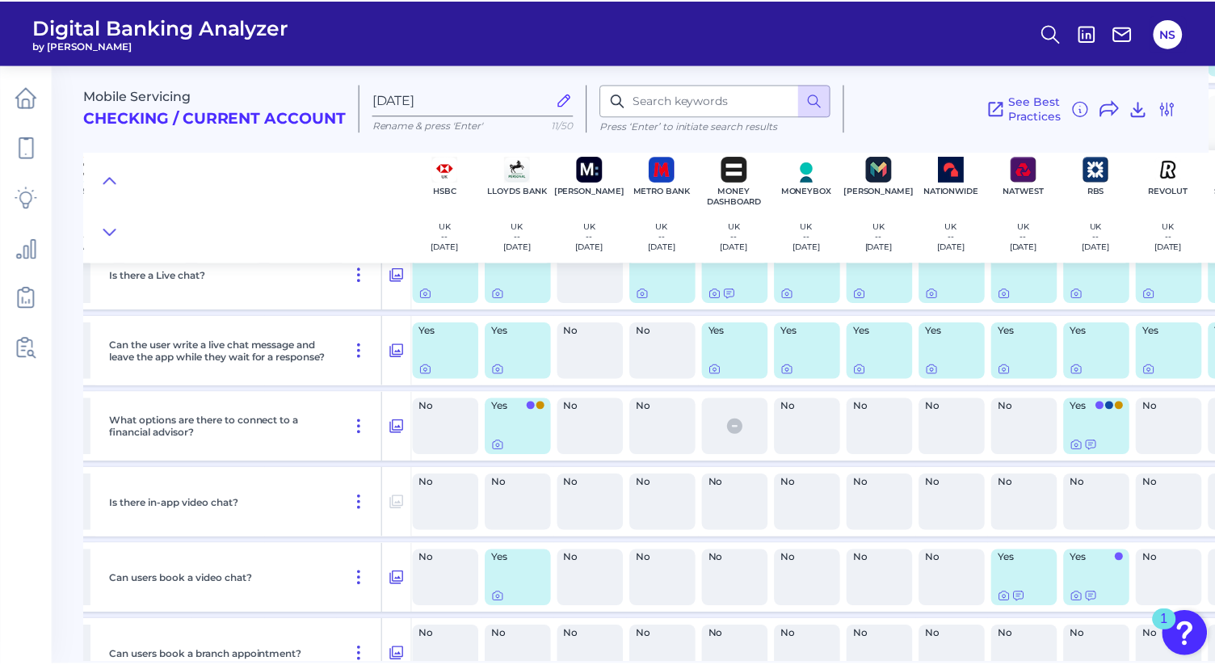
scroll to position [26597, 512]
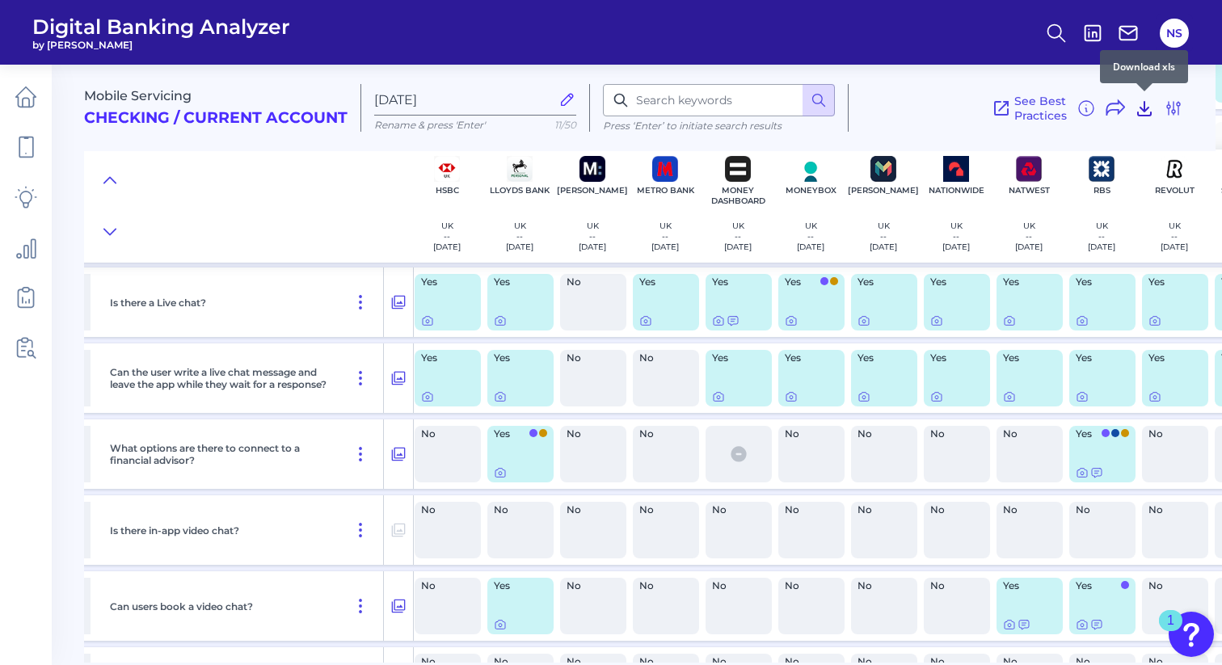
click at [1143, 110] on icon at bounding box center [1144, 109] width 13 height 14
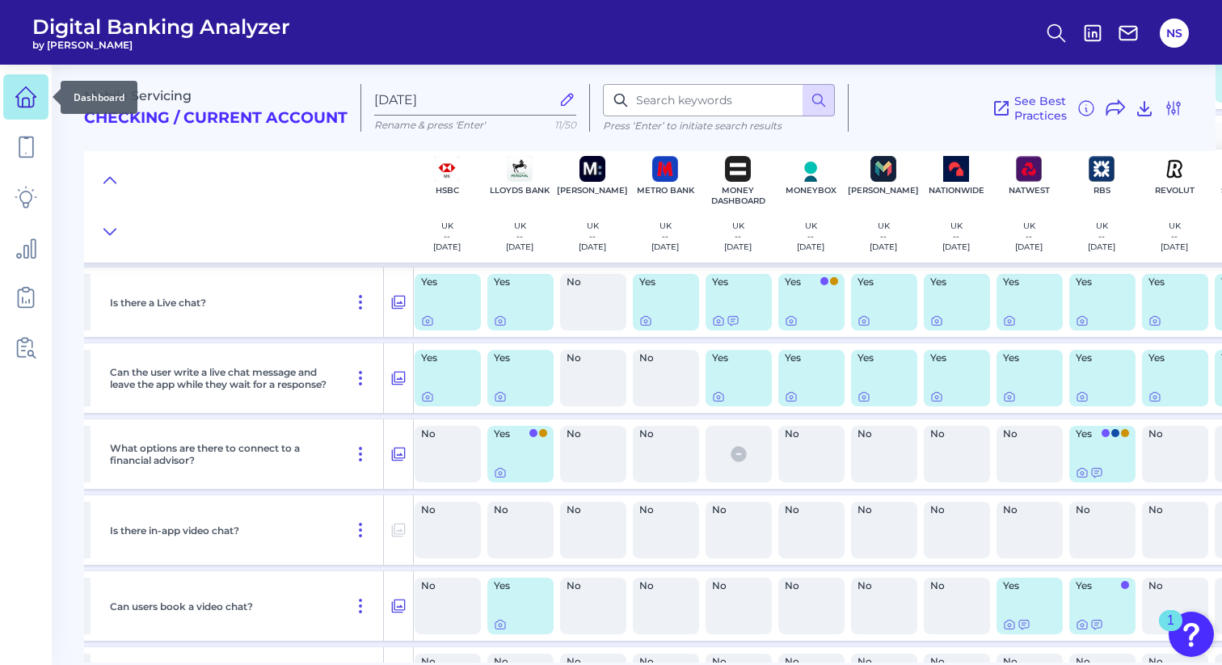
click at [30, 106] on icon at bounding box center [26, 97] width 23 height 23
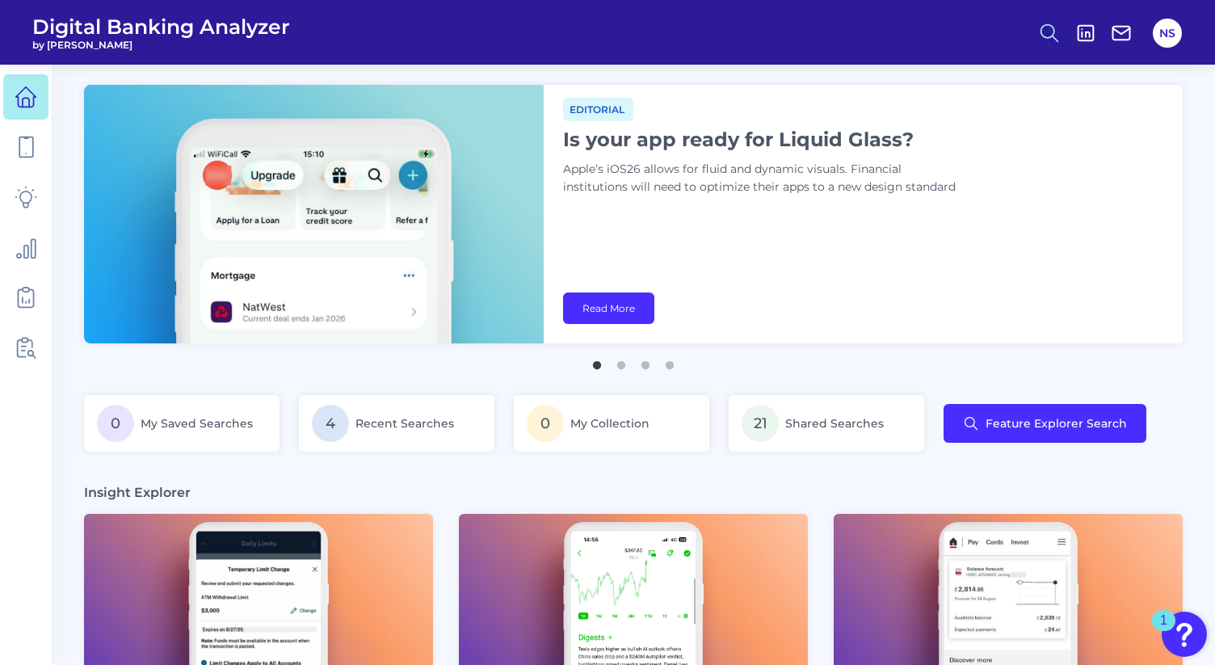
click at [1055, 35] on icon at bounding box center [1049, 33] width 23 height 23
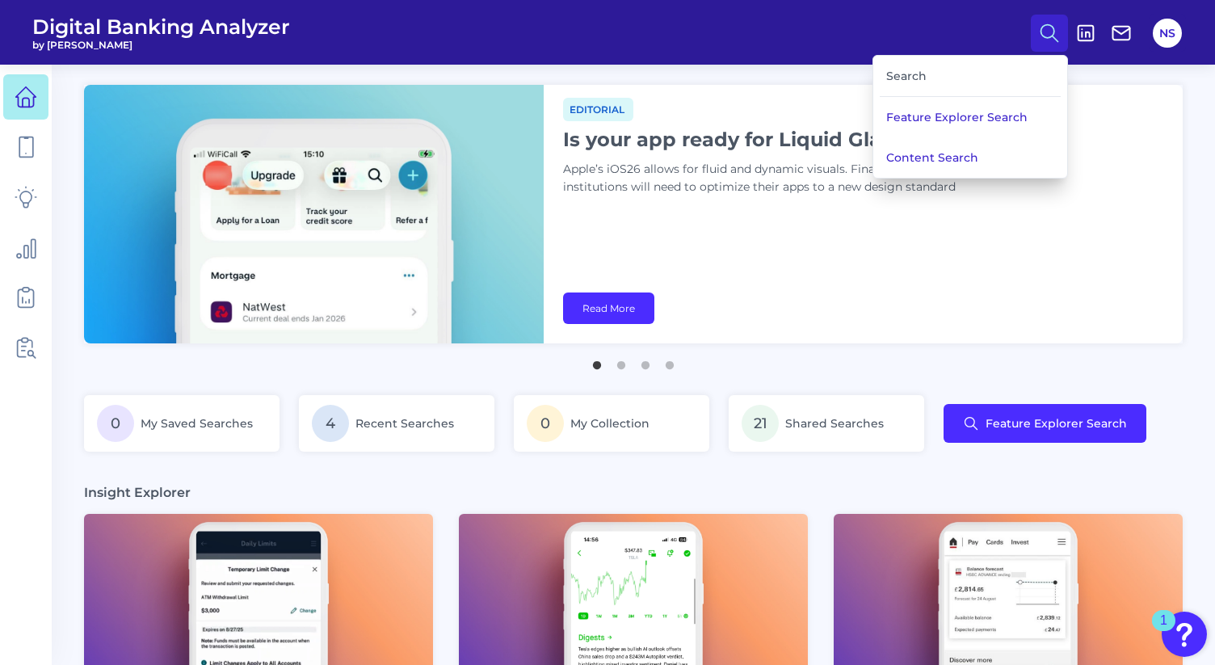
click at [937, 75] on div "Search" at bounding box center [970, 76] width 181 height 41
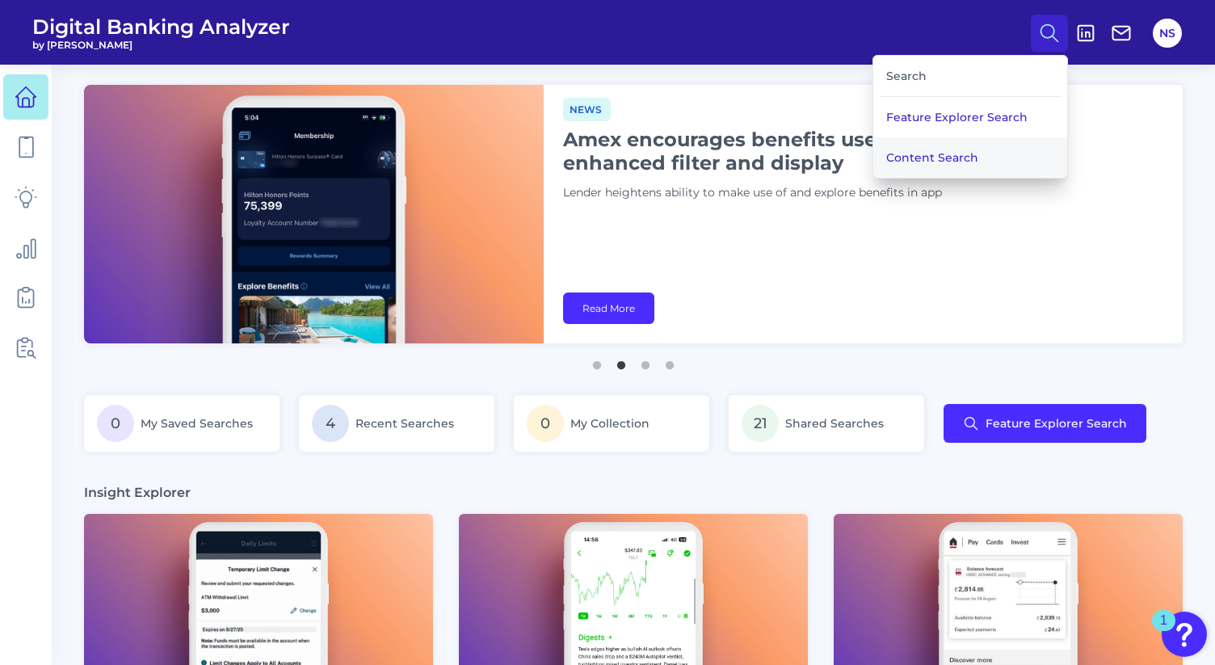
click at [942, 150] on button "Content Search" at bounding box center [971, 157] width 194 height 40
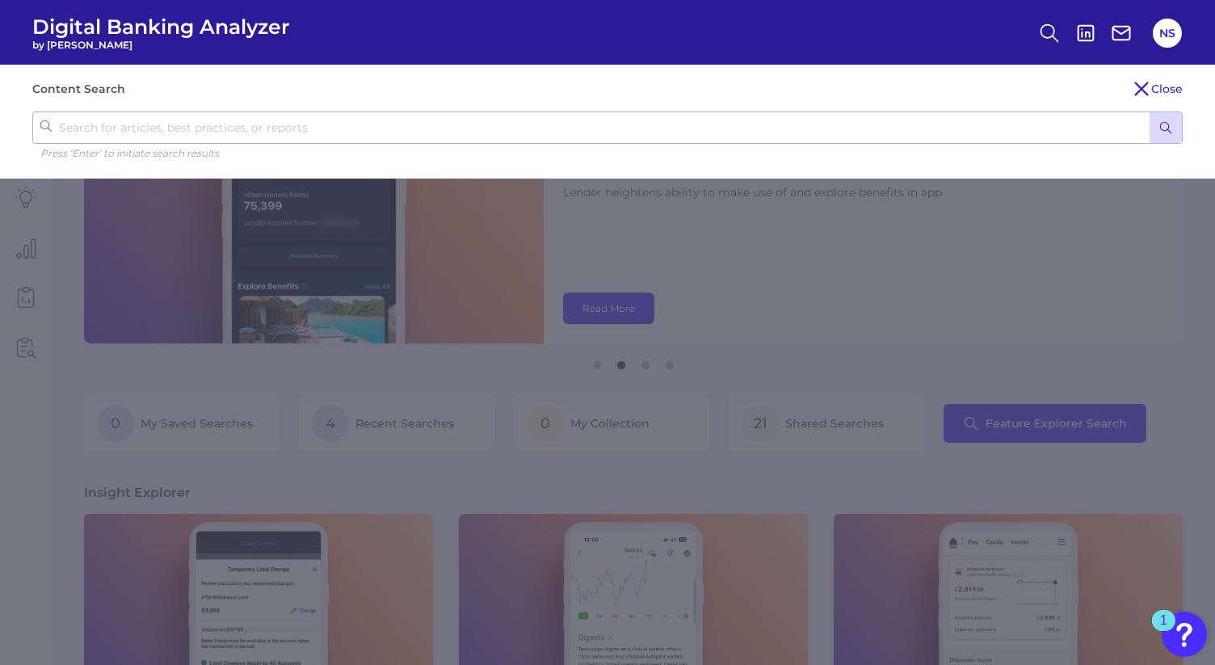
click at [851, 116] on input "text" at bounding box center [607, 128] width 1151 height 32
type input "nationwide"
click at [1150, 112] on button "submit" at bounding box center [1166, 127] width 32 height 31
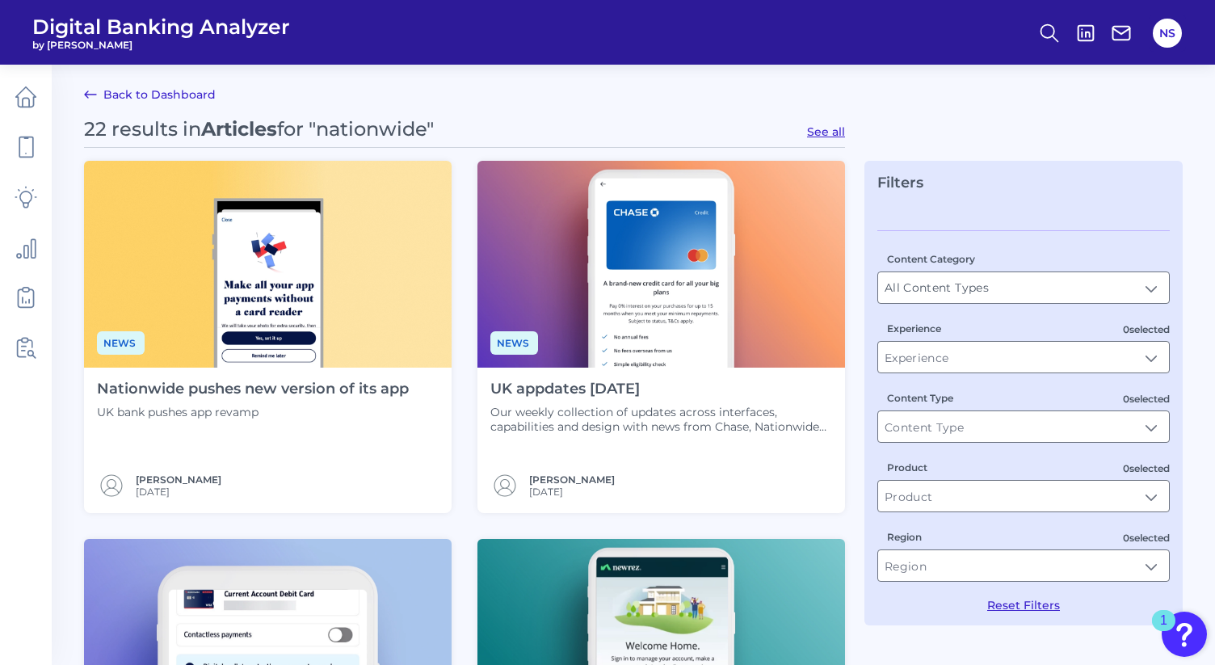
click at [836, 133] on button "See all" at bounding box center [826, 131] width 38 height 15
type input "Articles"
click at [711, 271] on img at bounding box center [662, 264] width 368 height 207
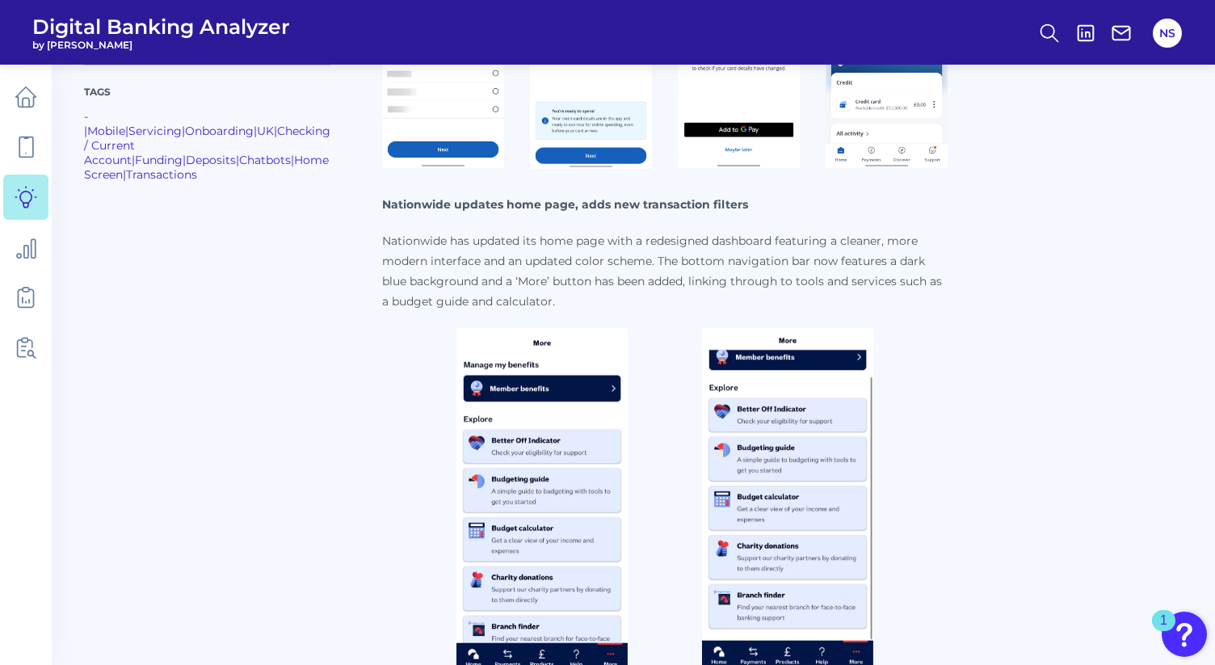
scroll to position [1708, 0]
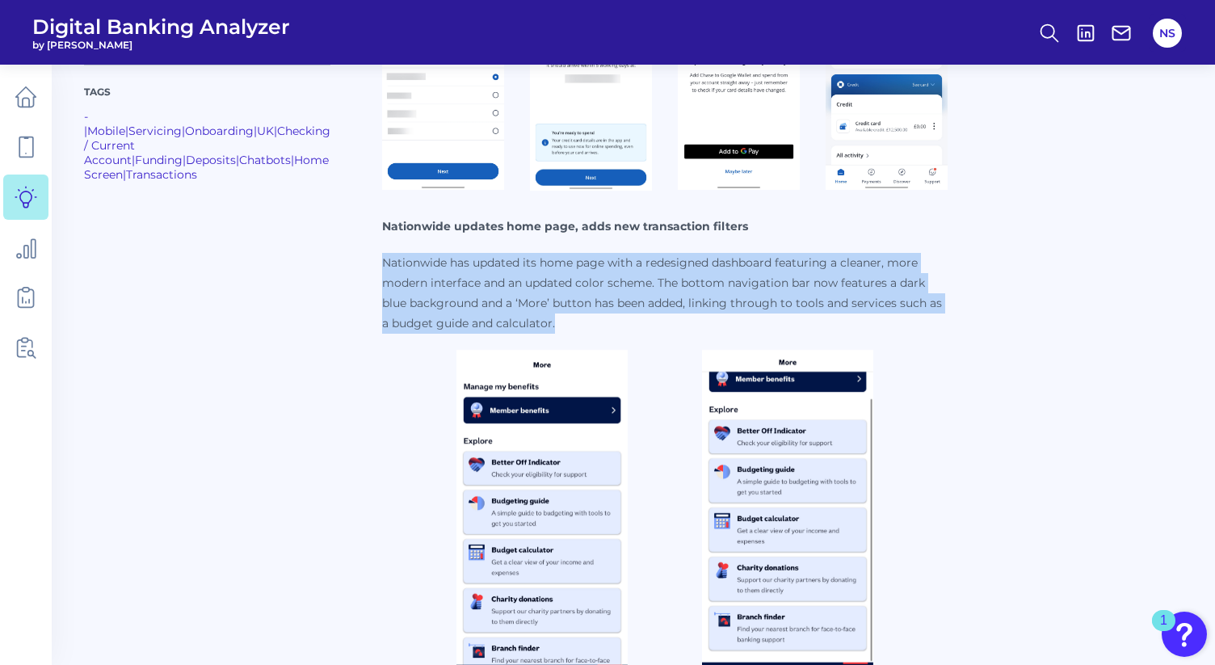
drag, startPoint x: 354, startPoint y: 263, endPoint x: 540, endPoint y: 313, distance: 192.5
click at [540, 313] on p "Nationwide has updated its home page with a redesigned dashboard featuring a cl…" at bounding box center [665, 293] width 566 height 81
click at [554, 277] on p "Nationwide has updated its home page with a redesigned dashboard featuring a cl…" at bounding box center [665, 293] width 566 height 81
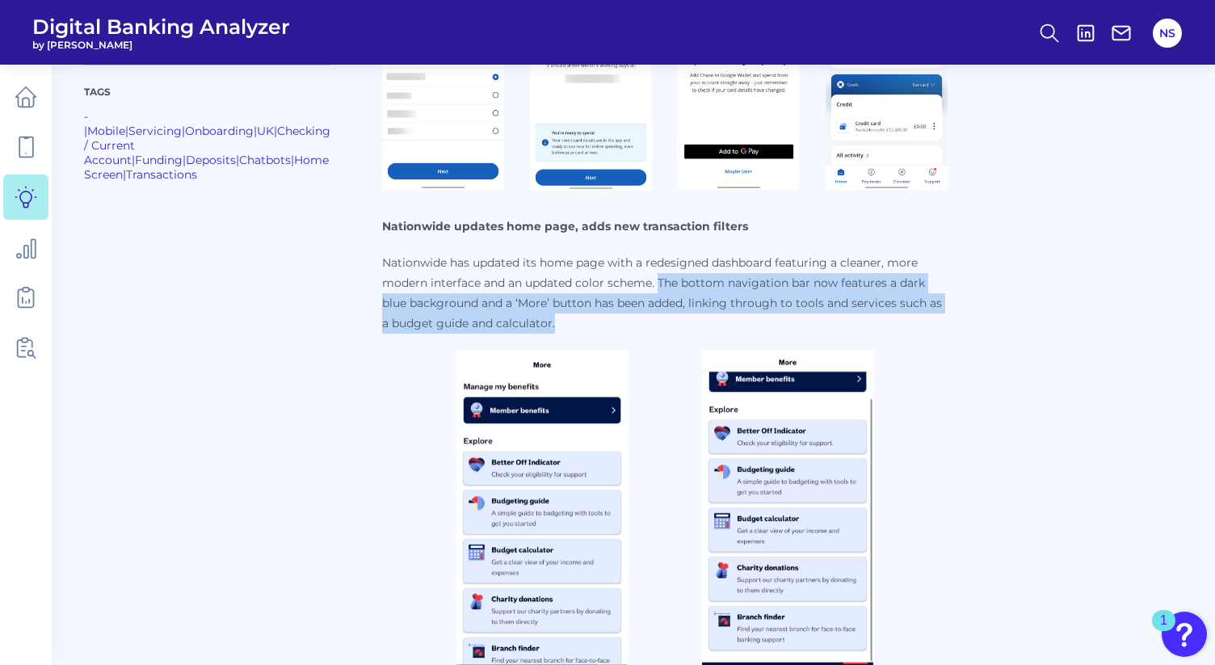
drag, startPoint x: 630, startPoint y: 280, endPoint x: 629, endPoint y: 317, distance: 37.2
click at [629, 317] on p "Nationwide has updated its home page with a redesigned dashboard featuring a cl…" at bounding box center [665, 293] width 566 height 81
copy p "The bottom navigation bar now features a dark blue background and a ‘More’ butt…"
click at [673, 292] on p "Nationwide has updated its home page with a redesigned dashboard featuring a cl…" at bounding box center [665, 293] width 566 height 81
drag, startPoint x: 628, startPoint y: 280, endPoint x: 630, endPoint y: 312, distance: 31.6
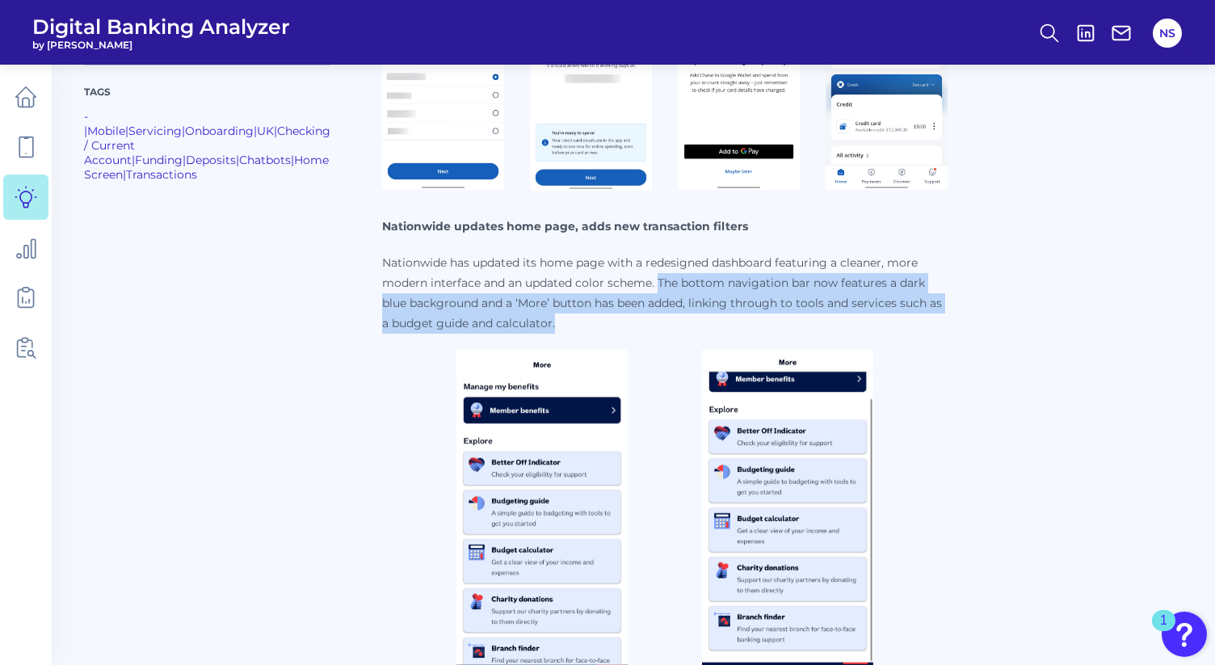
click at [630, 312] on p "Nationwide has updated its home page with a redesigned dashboard featuring a cl…" at bounding box center [665, 293] width 566 height 81
copy p "The bottom navigation bar now features a dark blue background and a ‘More’ butt…"
